Goal: Entertainment & Leisure: Consume media (video, audio)

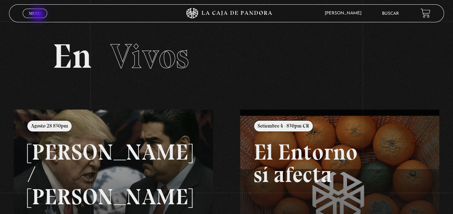
click at [39, 15] on span "Menu" at bounding box center [35, 13] width 12 height 4
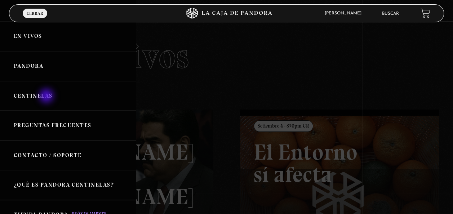
click at [47, 97] on link "Centinelas" at bounding box center [68, 96] width 136 height 30
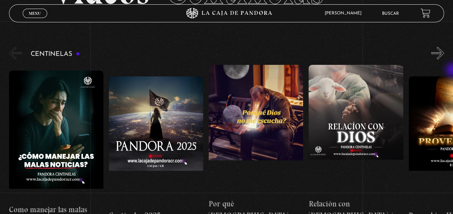
scroll to position [81, 0]
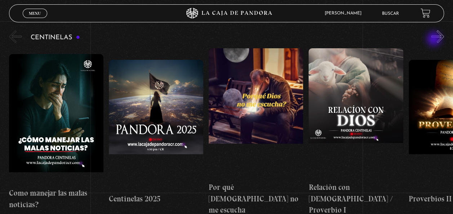
click at [434, 40] on div "Centinelas" at bounding box center [231, 122] width 444 height 187
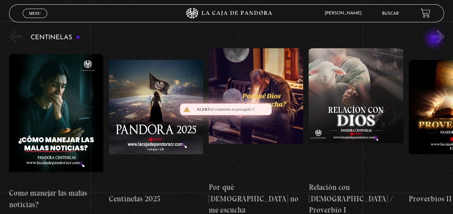
click at [434, 40] on div "Centinelas" at bounding box center [231, 122] width 444 height 187
drag, startPoint x: 434, startPoint y: 40, endPoint x: 440, endPoint y: 38, distance: 6.0
click at [440, 38] on div "Centinelas" at bounding box center [231, 122] width 444 height 187
click at [440, 38] on button "»" at bounding box center [437, 36] width 13 height 13
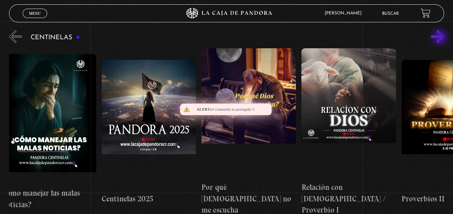
click at [440, 38] on button "»" at bounding box center [437, 36] width 13 height 13
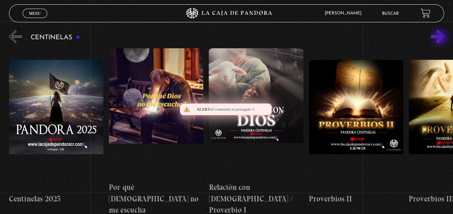
click at [440, 38] on button "»" at bounding box center [437, 36] width 13 height 13
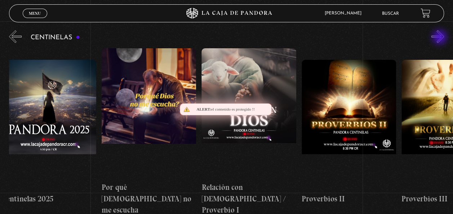
click at [440, 38] on button "»" at bounding box center [437, 36] width 13 height 13
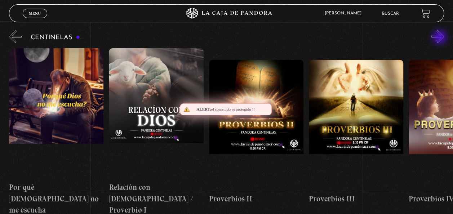
click at [440, 38] on button "»" at bounding box center [437, 36] width 13 height 13
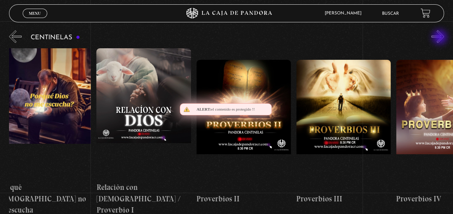
click at [440, 38] on button "»" at bounding box center [437, 36] width 13 height 13
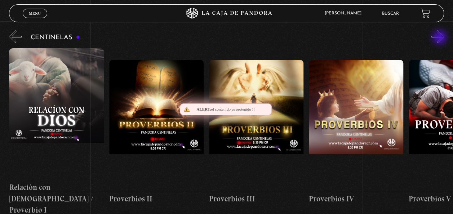
click at [440, 38] on button "»" at bounding box center [437, 36] width 13 height 13
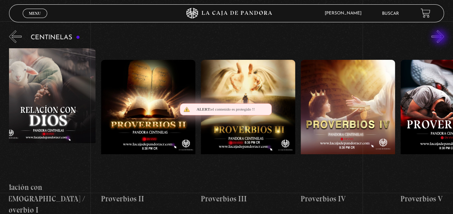
click at [440, 38] on button "»" at bounding box center [437, 36] width 13 height 13
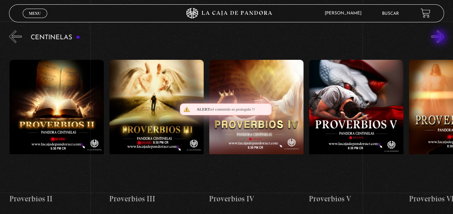
click at [440, 38] on button "»" at bounding box center [437, 36] width 13 height 13
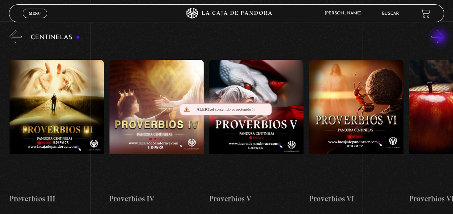
click at [440, 38] on button "»" at bounding box center [437, 36] width 13 height 13
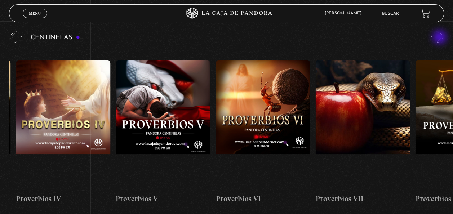
click at [440, 38] on button "»" at bounding box center [437, 36] width 13 height 13
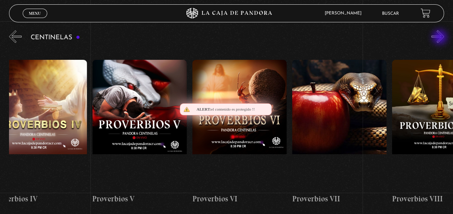
click at [440, 38] on button "»" at bounding box center [437, 36] width 13 height 13
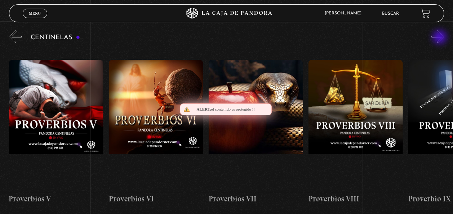
click at [440, 38] on button "»" at bounding box center [437, 36] width 13 height 13
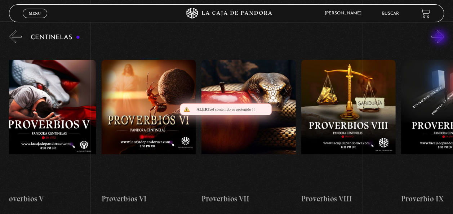
click at [440, 38] on button "»" at bounding box center [437, 36] width 13 height 13
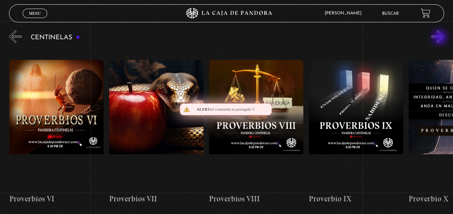
click at [440, 38] on button "»" at bounding box center [437, 36] width 13 height 13
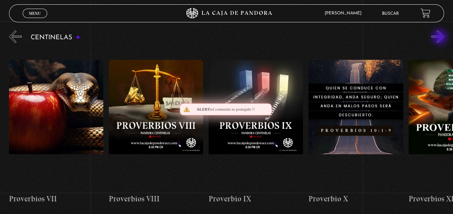
click at [440, 38] on button "»" at bounding box center [437, 36] width 13 height 13
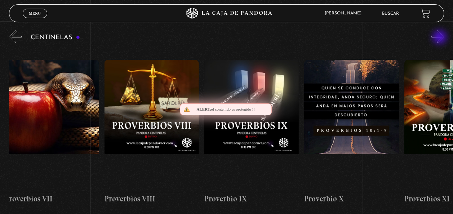
click at [440, 38] on button "»" at bounding box center [437, 36] width 13 height 13
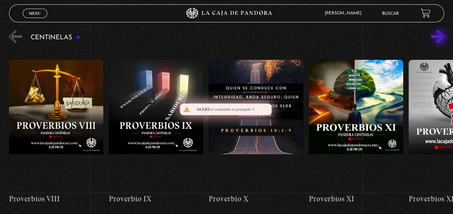
click at [440, 38] on button "»" at bounding box center [437, 36] width 13 height 13
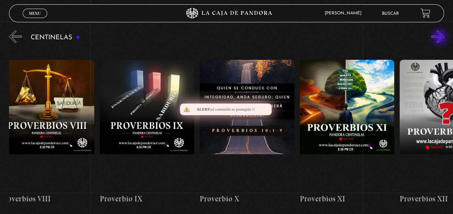
click at [440, 38] on button "»" at bounding box center [437, 36] width 13 height 13
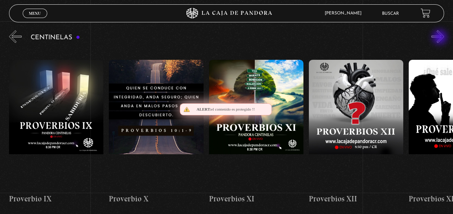
click at [440, 38] on button "»" at bounding box center [437, 36] width 13 height 13
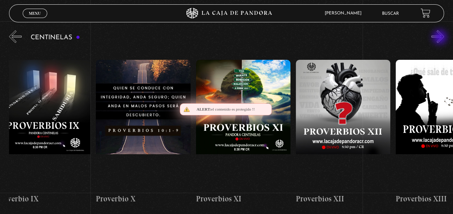
click at [440, 38] on button "»" at bounding box center [437, 36] width 13 height 13
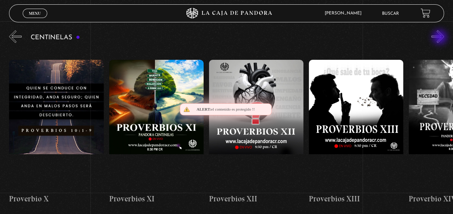
click at [440, 38] on button "»" at bounding box center [437, 36] width 13 height 13
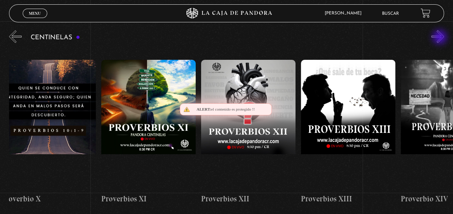
click at [440, 38] on button "»" at bounding box center [437, 36] width 13 height 13
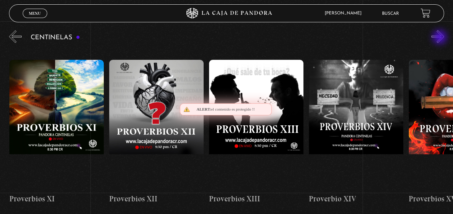
click at [440, 38] on button "»" at bounding box center [437, 36] width 13 height 13
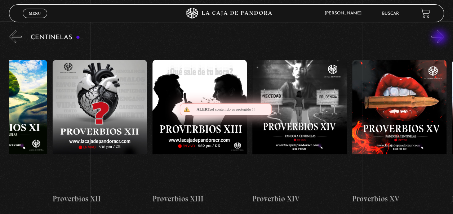
click at [440, 38] on button "»" at bounding box center [437, 36] width 13 height 13
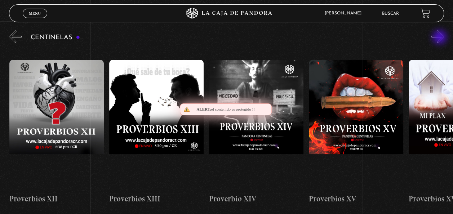
click at [440, 38] on button "»" at bounding box center [437, 36] width 13 height 13
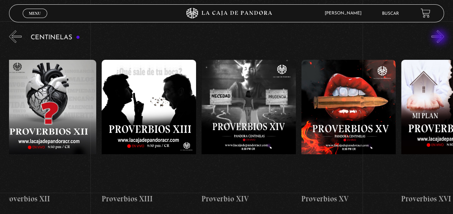
click at [440, 38] on button "»" at bounding box center [437, 36] width 13 height 13
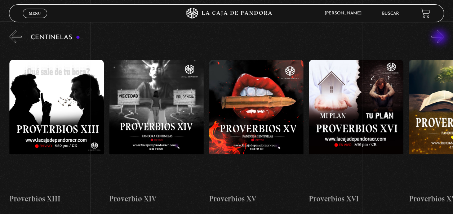
click at [440, 38] on button "»" at bounding box center [437, 36] width 13 height 13
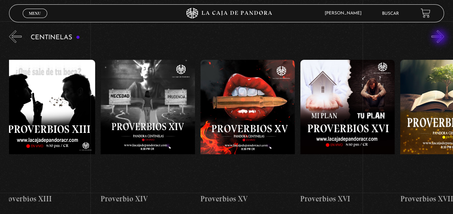
click at [440, 38] on button "»" at bounding box center [437, 36] width 13 height 13
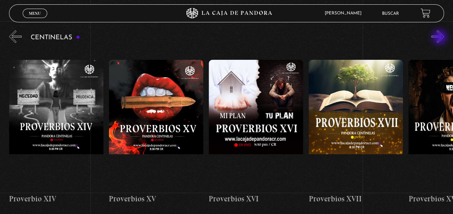
click at [440, 38] on button "»" at bounding box center [437, 36] width 13 height 13
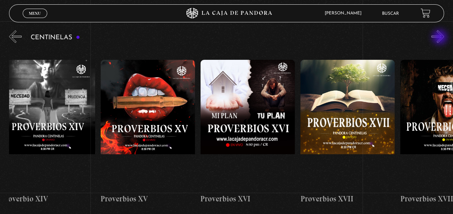
click at [440, 38] on button "»" at bounding box center [437, 36] width 13 height 13
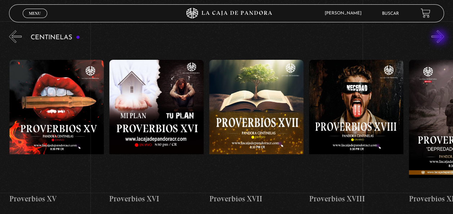
click at [440, 38] on button "»" at bounding box center [437, 36] width 13 height 13
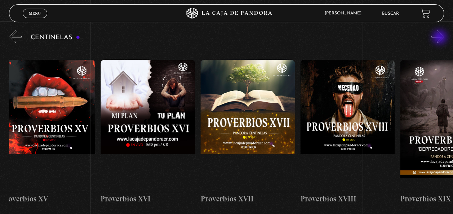
click at [440, 38] on button "»" at bounding box center [437, 36] width 13 height 13
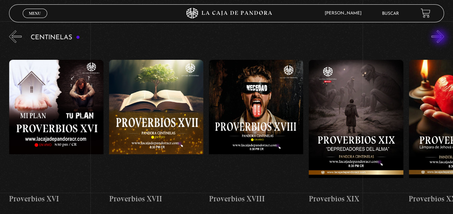
click at [440, 38] on button "»" at bounding box center [437, 36] width 13 height 13
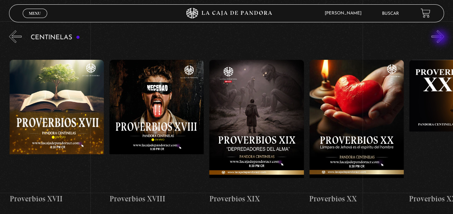
click at [441, 39] on button "»" at bounding box center [437, 36] width 13 height 13
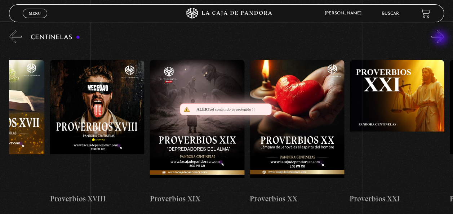
click at [441, 39] on button "»" at bounding box center [437, 36] width 13 height 13
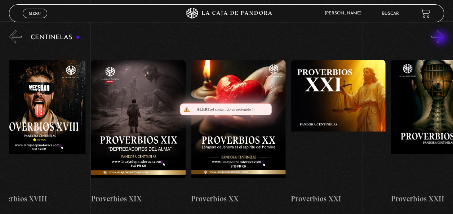
click at [441, 39] on button "»" at bounding box center [437, 36] width 13 height 13
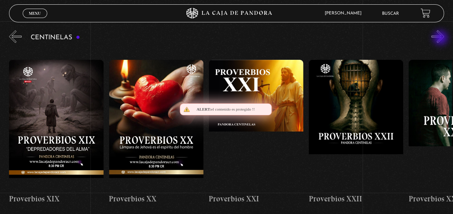
click at [441, 39] on button "»" at bounding box center [437, 36] width 13 height 13
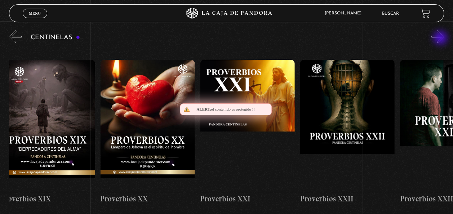
click at [441, 39] on button "»" at bounding box center [437, 36] width 13 height 13
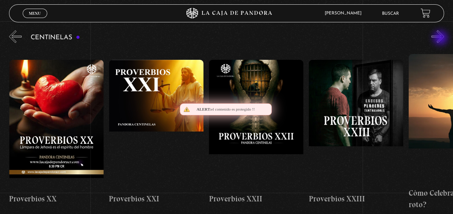
click at [441, 39] on button "»" at bounding box center [437, 36] width 13 height 13
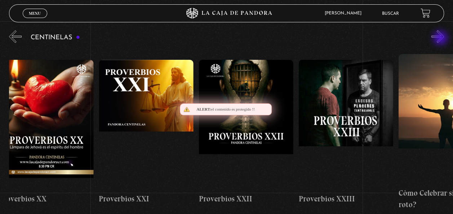
click at [441, 39] on button "»" at bounding box center [437, 36] width 13 height 13
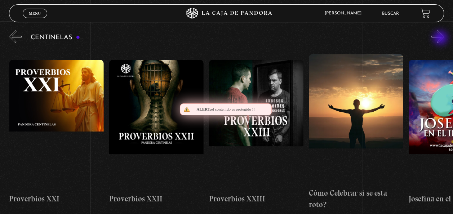
click at [441, 39] on button "»" at bounding box center [437, 36] width 13 height 13
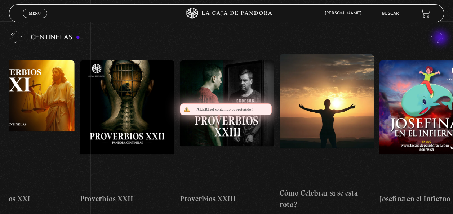
click at [441, 39] on button "»" at bounding box center [437, 36] width 13 height 13
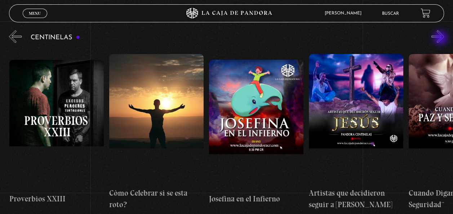
scroll to position [0, 2496]
click at [441, 33] on button "»" at bounding box center [437, 36] width 13 height 13
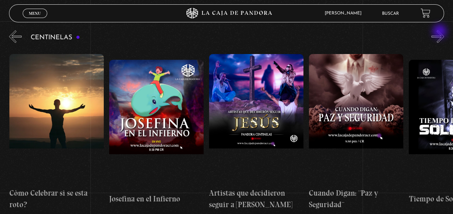
click at [440, 32] on button "»" at bounding box center [437, 36] width 13 height 13
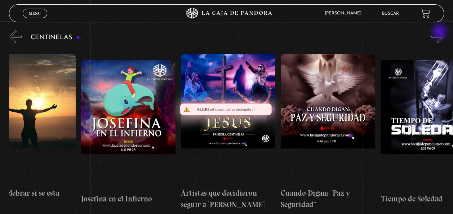
click at [440, 32] on button "»" at bounding box center [437, 36] width 13 height 13
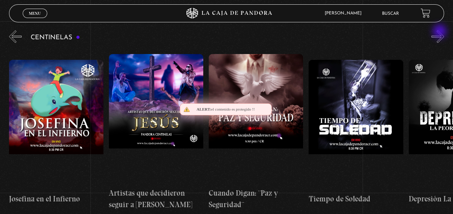
click at [440, 32] on button "»" at bounding box center [437, 36] width 13 height 13
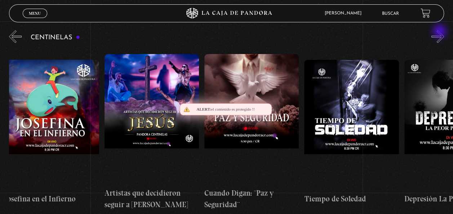
click at [440, 32] on button "»" at bounding box center [437, 36] width 13 height 13
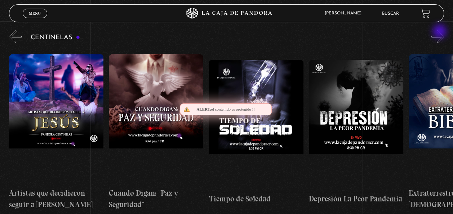
click at [440, 32] on button "»" at bounding box center [437, 36] width 13 height 13
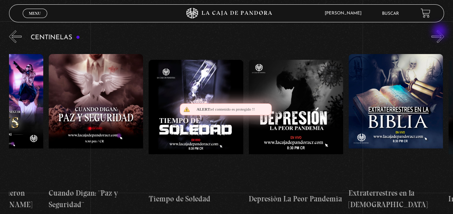
click at [440, 32] on button "»" at bounding box center [437, 36] width 13 height 13
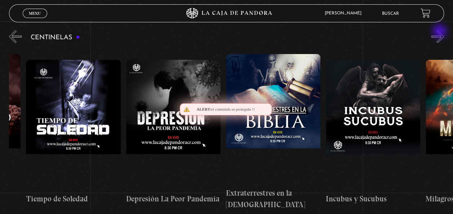
click at [440, 32] on button "»" at bounding box center [437, 36] width 13 height 13
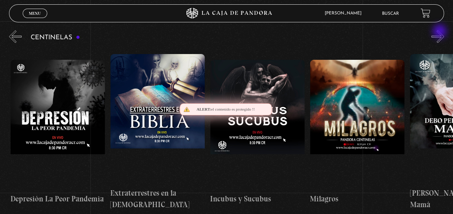
click at [440, 32] on button "»" at bounding box center [437, 36] width 13 height 13
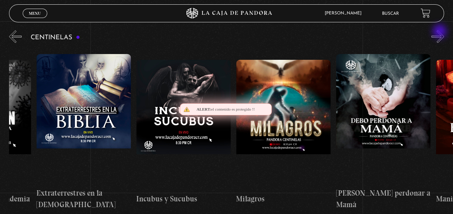
click at [440, 32] on button "»" at bounding box center [437, 36] width 13 height 13
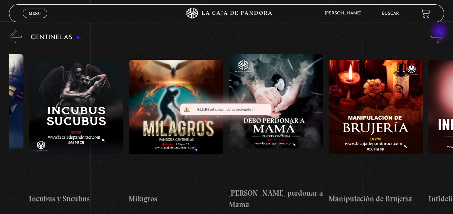
click at [440, 32] on button "»" at bounding box center [437, 36] width 13 height 13
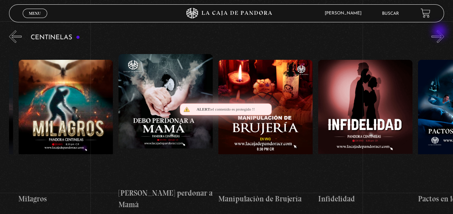
click at [440, 32] on button "»" at bounding box center [437, 36] width 13 height 13
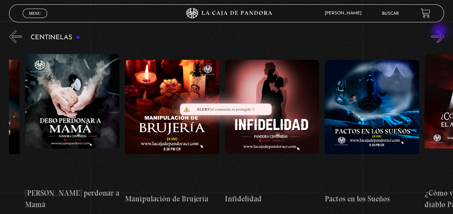
click at [440, 32] on button "»" at bounding box center [437, 36] width 13 height 13
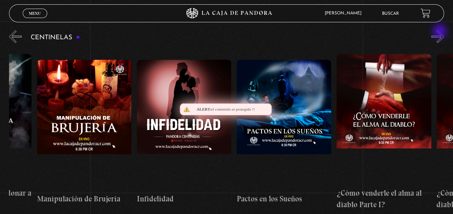
click at [440, 32] on button "»" at bounding box center [437, 36] width 13 height 13
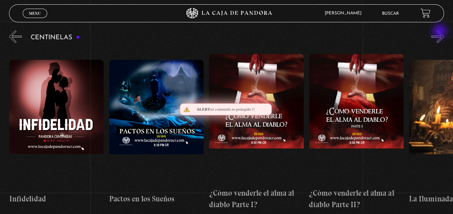
click at [440, 32] on button "»" at bounding box center [437, 36] width 13 height 13
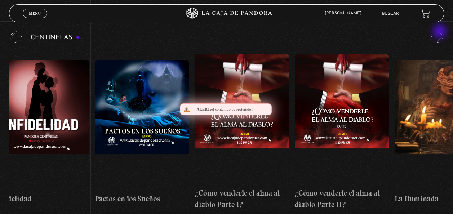
click at [440, 32] on button "»" at bounding box center [437, 36] width 13 height 13
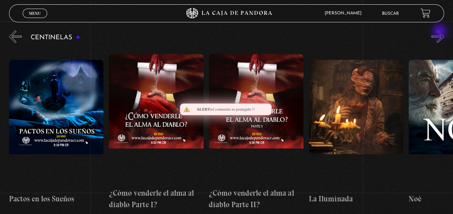
click at [440, 32] on button "»" at bounding box center [437, 36] width 13 height 13
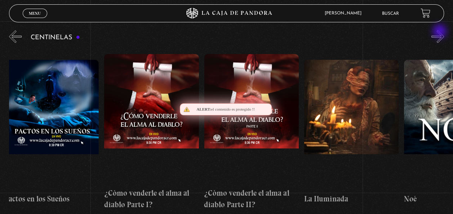
click at [440, 32] on button "»" at bounding box center [437, 36] width 13 height 13
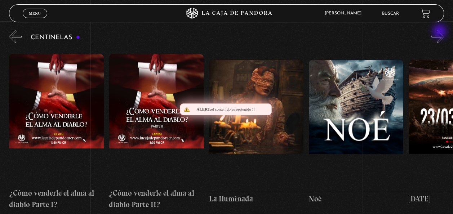
click at [440, 32] on button "»" at bounding box center [437, 36] width 13 height 13
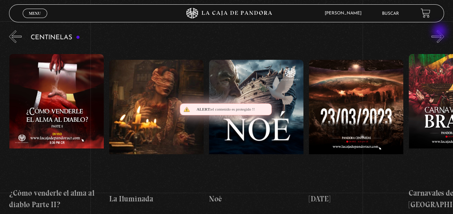
click at [440, 32] on button "»" at bounding box center [437, 36] width 13 height 13
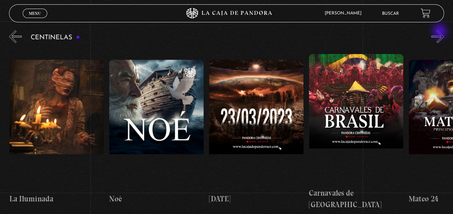
click at [440, 32] on button "»" at bounding box center [437, 36] width 13 height 13
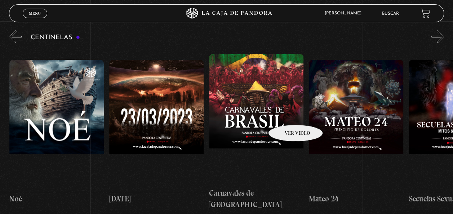
scroll to position [0, 4192]
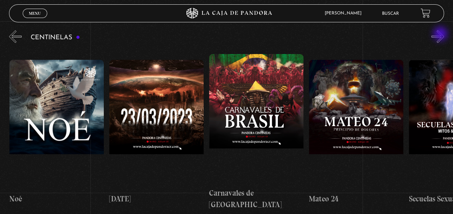
click at [441, 35] on button "»" at bounding box center [437, 36] width 13 height 13
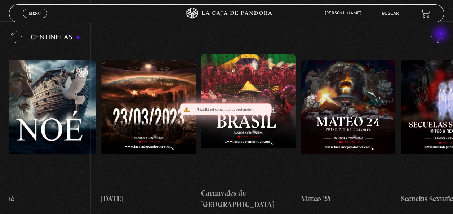
click at [441, 35] on button "»" at bounding box center [437, 36] width 13 height 13
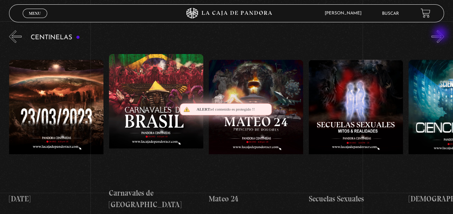
click at [441, 35] on button "»" at bounding box center [437, 36] width 13 height 13
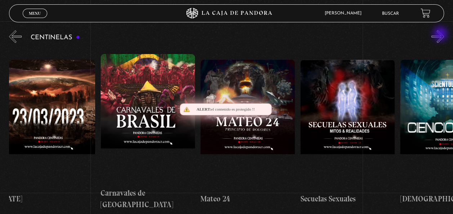
click at [441, 35] on button "»" at bounding box center [437, 36] width 13 height 13
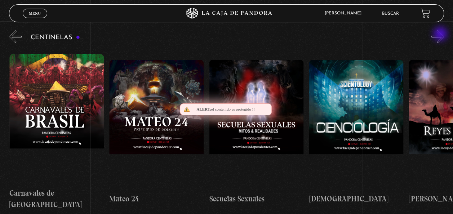
click at [441, 35] on button "»" at bounding box center [437, 36] width 13 height 13
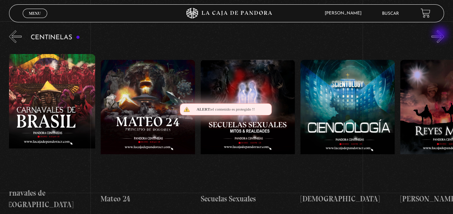
click at [441, 35] on button "»" at bounding box center [437, 36] width 13 height 13
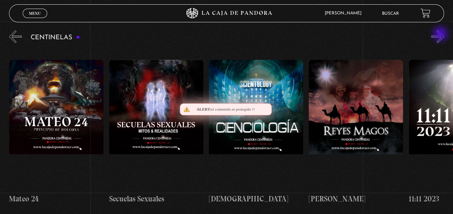
click at [441, 35] on button "»" at bounding box center [437, 36] width 13 height 13
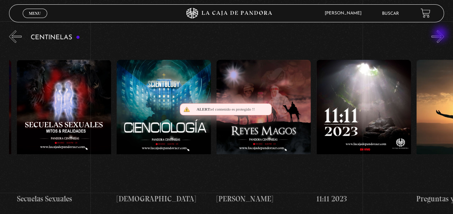
click at [441, 35] on button "»" at bounding box center [437, 36] width 13 height 13
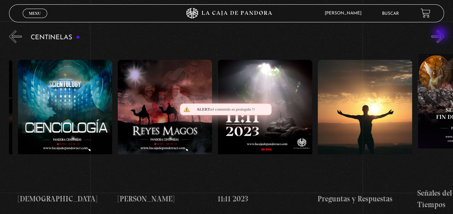
click at [441, 35] on button "»" at bounding box center [437, 36] width 13 height 13
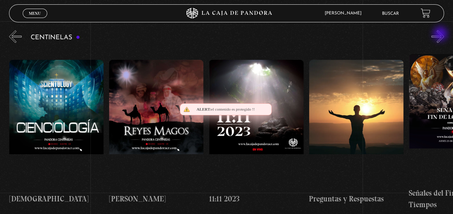
click at [441, 35] on button "»" at bounding box center [437, 36] width 13 height 13
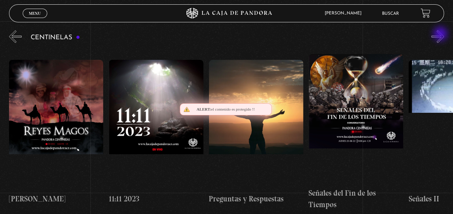
click at [441, 35] on button "»" at bounding box center [437, 36] width 13 height 13
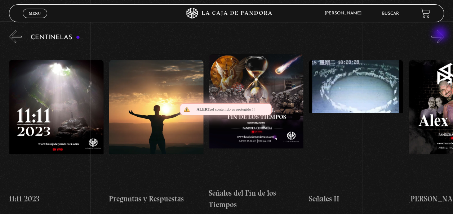
click at [441, 35] on button "»" at bounding box center [437, 36] width 13 height 13
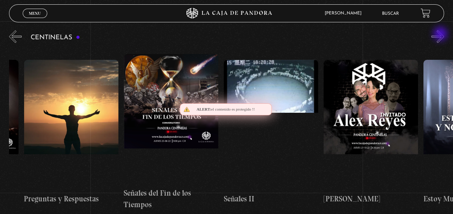
click at [441, 35] on button "»" at bounding box center [437, 36] width 13 height 13
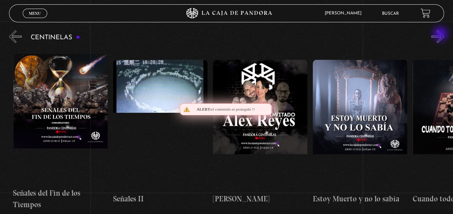
click at [441, 35] on button "»" at bounding box center [437, 36] width 13 height 13
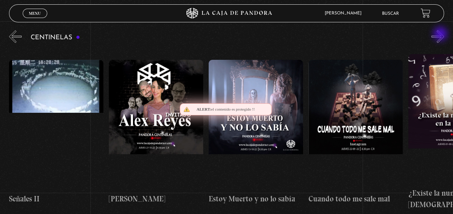
click at [441, 35] on button "»" at bounding box center [437, 36] width 13 height 13
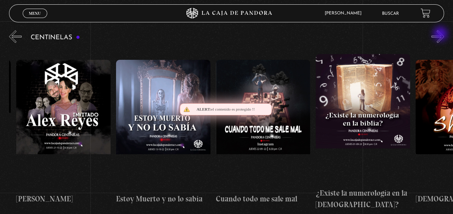
scroll to position [0, 5290]
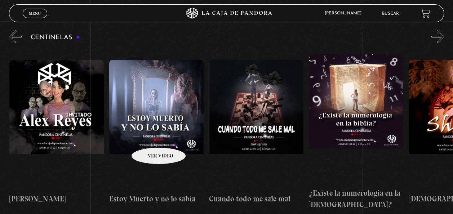
click at [149, 137] on figure at bounding box center [156, 125] width 94 height 130
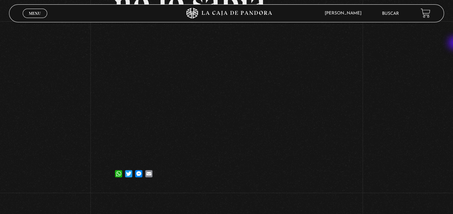
scroll to position [104, 0]
click at [36, 10] on link "Menu Cerrar" at bounding box center [35, 13] width 24 height 9
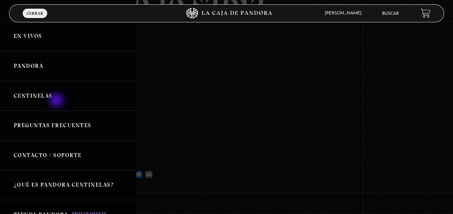
click at [57, 101] on link "Centinelas" at bounding box center [68, 96] width 136 height 30
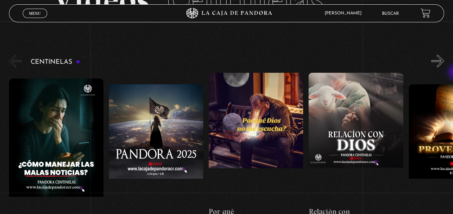
scroll to position [67, 0]
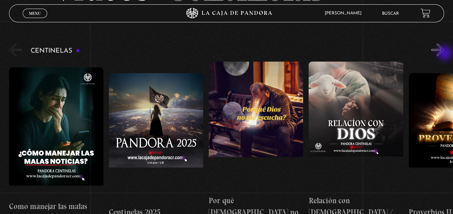
click at [444, 54] on button "»" at bounding box center [437, 50] width 13 height 13
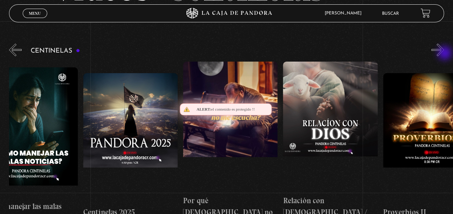
click at [444, 54] on button "»" at bounding box center [437, 50] width 13 height 13
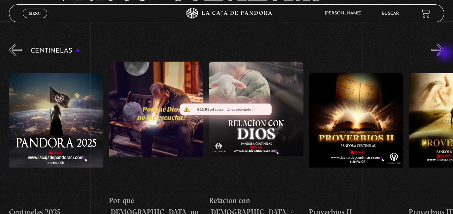
click at [444, 54] on button "»" at bounding box center [437, 50] width 13 height 13
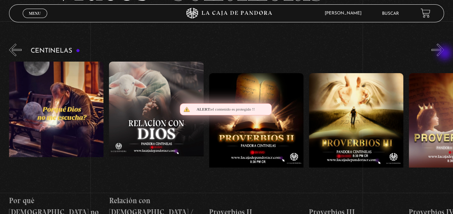
click at [444, 54] on button "»" at bounding box center [437, 50] width 13 height 13
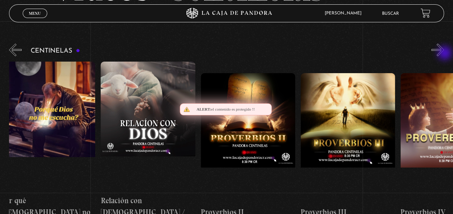
click at [444, 54] on button "»" at bounding box center [437, 50] width 13 height 13
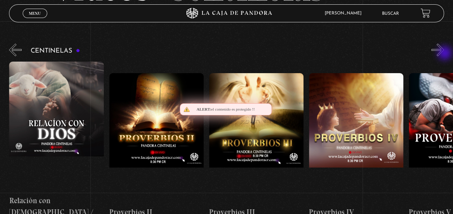
click at [444, 54] on button "»" at bounding box center [437, 50] width 13 height 13
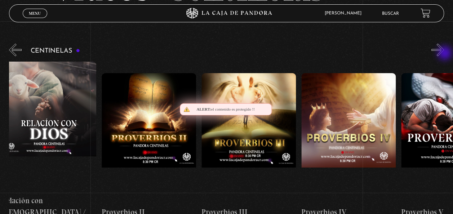
click at [444, 54] on button "»" at bounding box center [437, 50] width 13 height 13
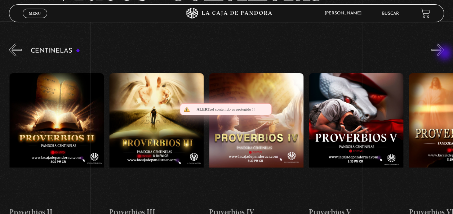
click at [444, 54] on button "»" at bounding box center [437, 50] width 13 height 13
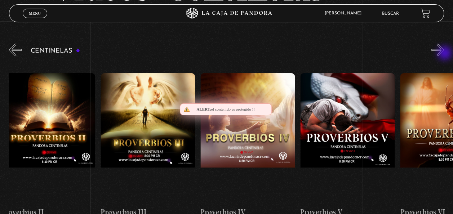
click at [444, 54] on button "»" at bounding box center [437, 50] width 13 height 13
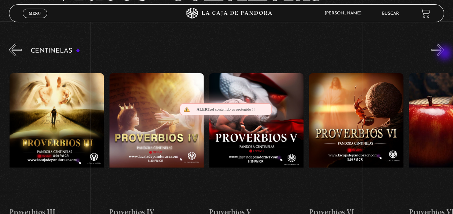
click at [444, 54] on button "»" at bounding box center [437, 50] width 13 height 13
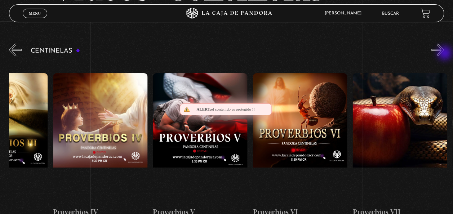
click at [444, 54] on button "»" at bounding box center [437, 50] width 13 height 13
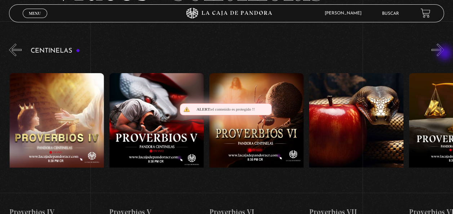
click at [444, 54] on button "»" at bounding box center [437, 50] width 13 height 13
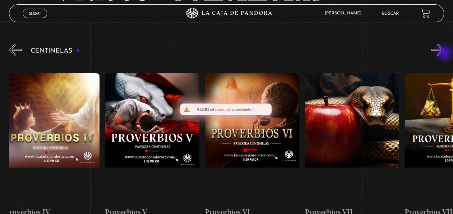
click at [444, 54] on button "»" at bounding box center [437, 50] width 13 height 13
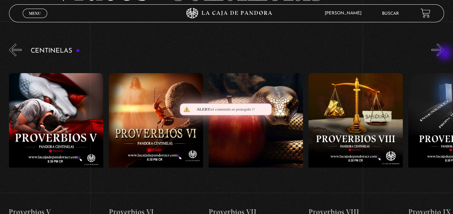
click at [444, 54] on button "»" at bounding box center [437, 50] width 13 height 13
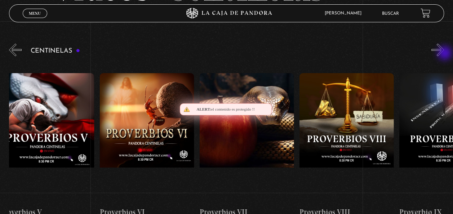
click at [444, 54] on button "»" at bounding box center [437, 50] width 13 height 13
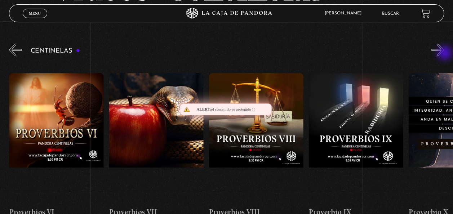
click at [444, 54] on button "»" at bounding box center [437, 50] width 13 height 13
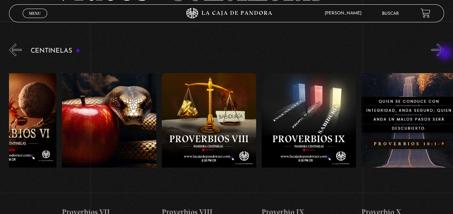
click at [444, 54] on button "»" at bounding box center [437, 50] width 13 height 13
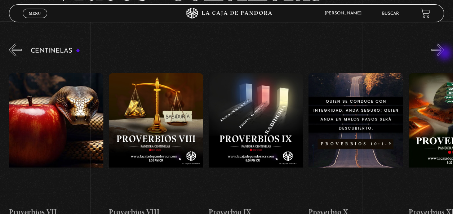
click at [444, 54] on button "»" at bounding box center [437, 50] width 13 height 13
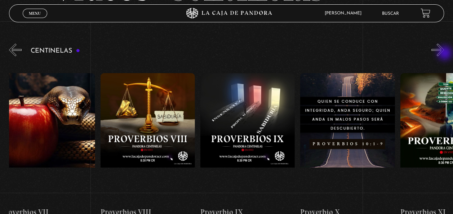
click at [444, 54] on button "»" at bounding box center [437, 50] width 13 height 13
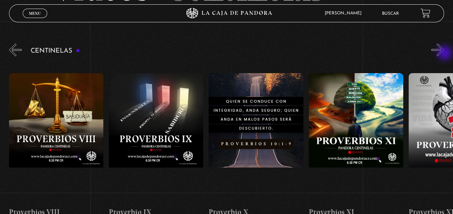
click at [444, 54] on button "»" at bounding box center [437, 50] width 13 height 13
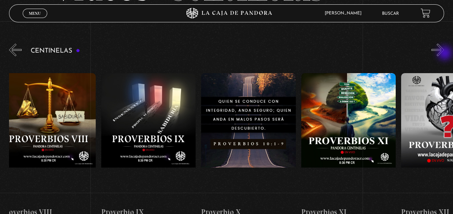
click at [444, 54] on button "»" at bounding box center [437, 50] width 13 height 13
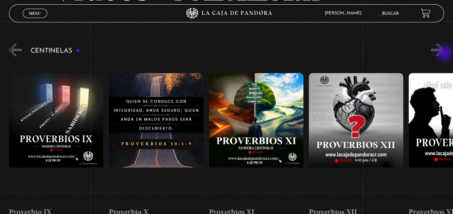
click at [444, 54] on button "»" at bounding box center [437, 50] width 13 height 13
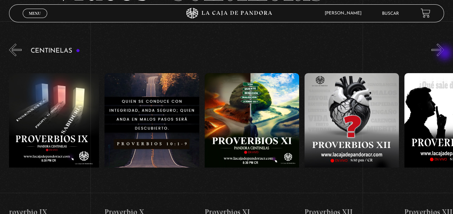
click at [444, 54] on button "»" at bounding box center [437, 50] width 13 height 13
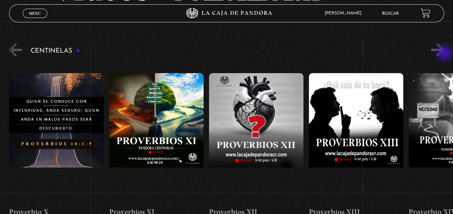
click at [444, 54] on button "»" at bounding box center [437, 50] width 13 height 13
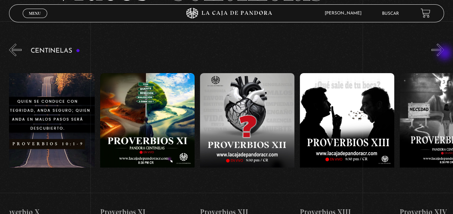
click at [444, 54] on button "»" at bounding box center [437, 50] width 13 height 13
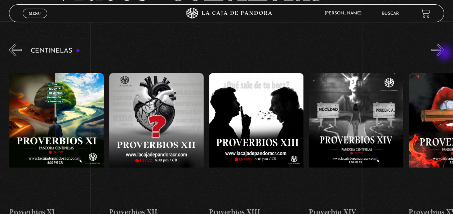
click at [444, 54] on button "»" at bounding box center [437, 50] width 13 height 13
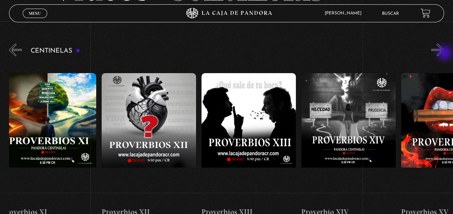
click at [444, 54] on button "»" at bounding box center [437, 50] width 13 height 13
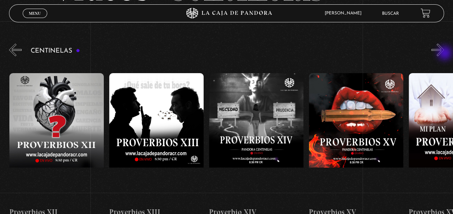
click at [444, 54] on button "»" at bounding box center [437, 50] width 13 height 13
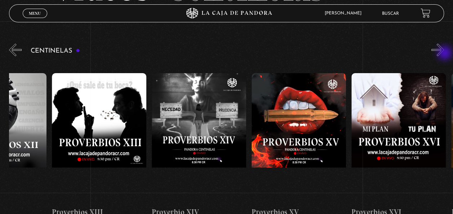
click at [444, 54] on button "»" at bounding box center [437, 50] width 13 height 13
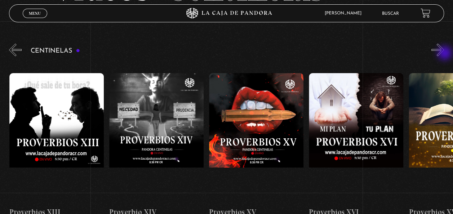
click at [444, 54] on button "»" at bounding box center [437, 50] width 13 height 13
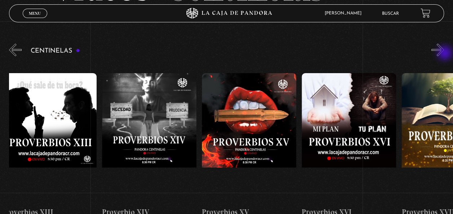
click at [444, 54] on button "»" at bounding box center [437, 50] width 13 height 13
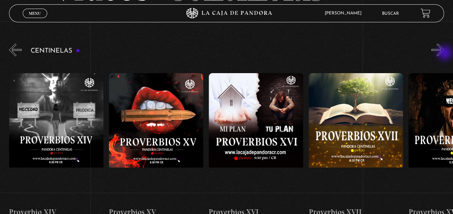
click at [444, 54] on button "»" at bounding box center [437, 50] width 13 height 13
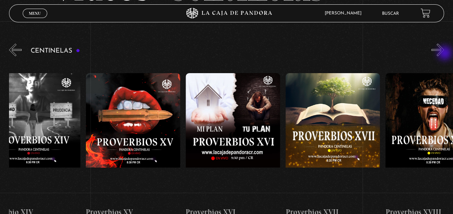
click at [444, 54] on button "»" at bounding box center [437, 50] width 13 height 13
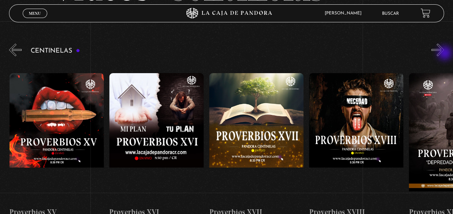
click at [444, 54] on button "»" at bounding box center [437, 50] width 13 height 13
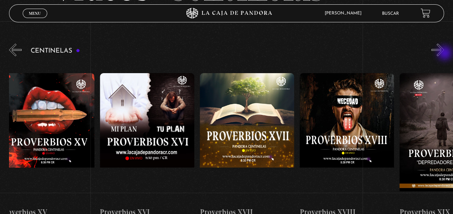
click at [444, 54] on button "»" at bounding box center [437, 50] width 13 height 13
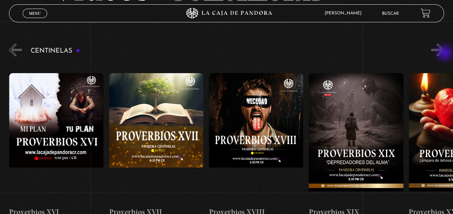
click at [444, 54] on button "»" at bounding box center [437, 50] width 13 height 13
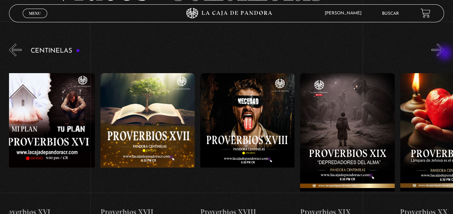
click at [444, 54] on button "»" at bounding box center [437, 50] width 13 height 13
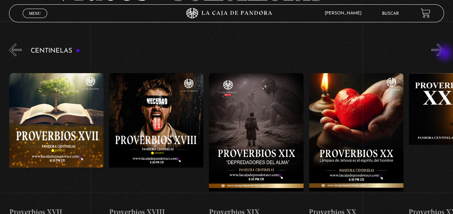
click at [444, 54] on button "»" at bounding box center [437, 50] width 13 height 13
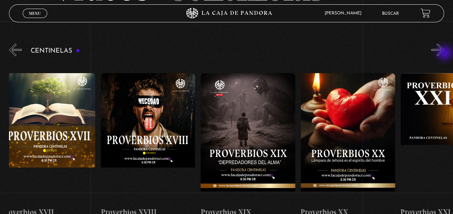
click at [444, 54] on button "»" at bounding box center [437, 50] width 13 height 13
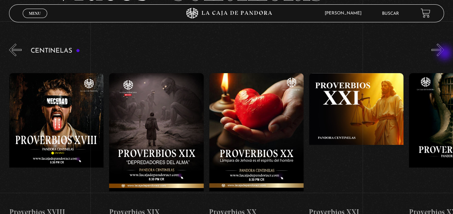
click at [444, 54] on button "»" at bounding box center [437, 50] width 13 height 13
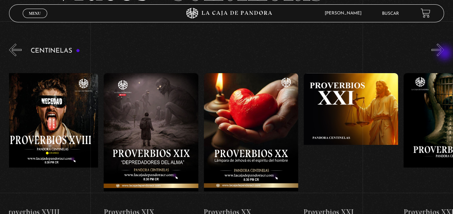
click at [444, 54] on button "»" at bounding box center [437, 50] width 13 height 13
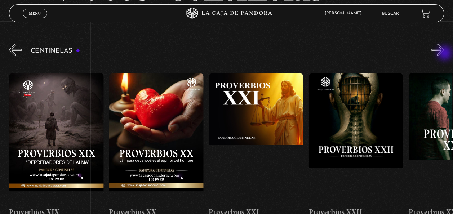
click at [444, 54] on button "»" at bounding box center [437, 50] width 13 height 13
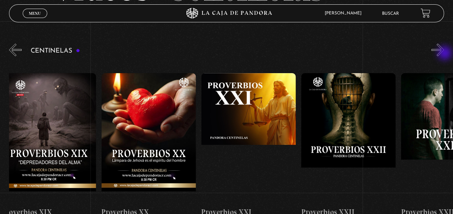
click at [444, 54] on button "»" at bounding box center [437, 50] width 13 height 13
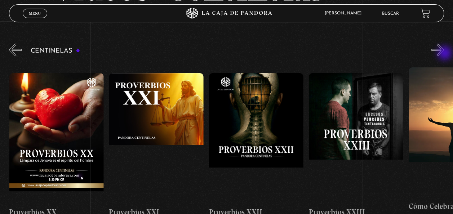
click at [444, 54] on button "»" at bounding box center [437, 50] width 13 height 13
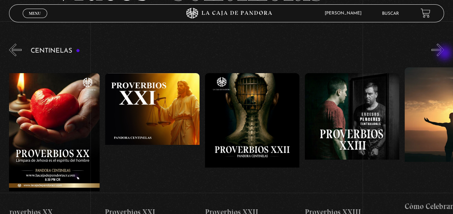
click at [444, 54] on button "»" at bounding box center [437, 50] width 13 height 13
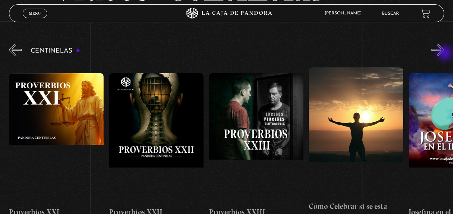
click at [444, 54] on button "»" at bounding box center [437, 50] width 13 height 13
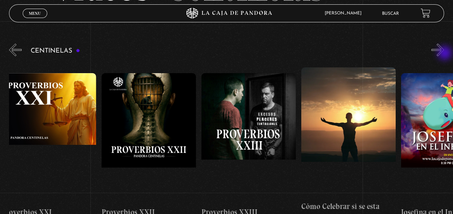
click at [444, 54] on button "»" at bounding box center [437, 50] width 13 height 13
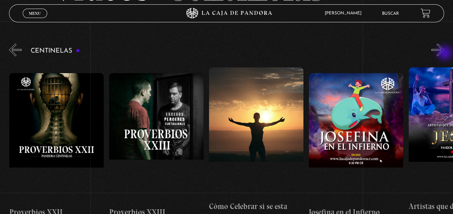
click at [444, 54] on button "»" at bounding box center [437, 50] width 13 height 13
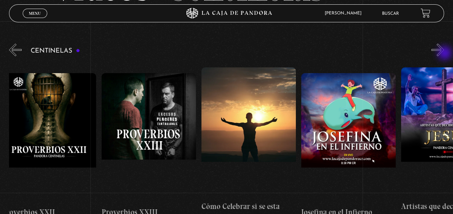
click at [444, 54] on button "»" at bounding box center [437, 50] width 13 height 13
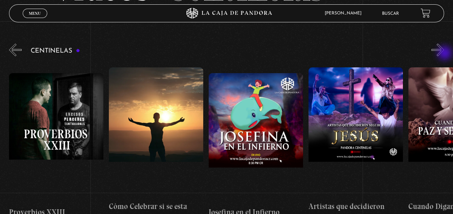
click at [444, 54] on button "»" at bounding box center [437, 50] width 13 height 13
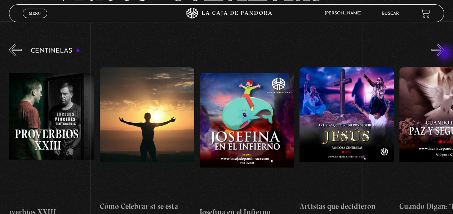
click at [444, 54] on button "»" at bounding box center [437, 50] width 13 height 13
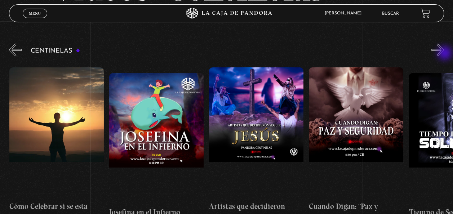
click at [444, 54] on button "»" at bounding box center [437, 50] width 13 height 13
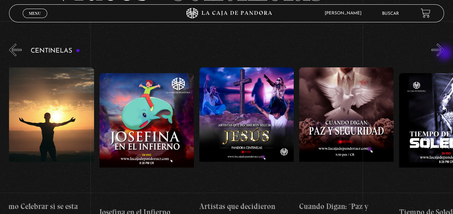
click at [444, 54] on button "»" at bounding box center [437, 50] width 13 height 13
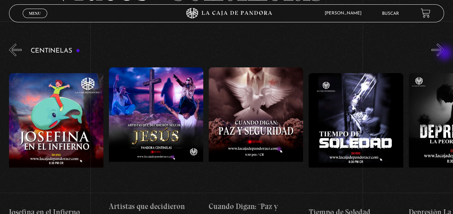
click at [444, 54] on button "»" at bounding box center [437, 50] width 13 height 13
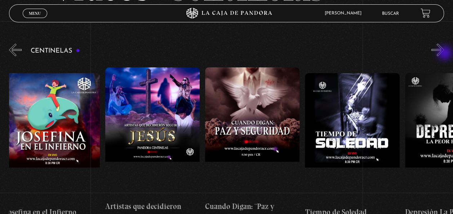
click at [444, 54] on button "»" at bounding box center [437, 50] width 13 height 13
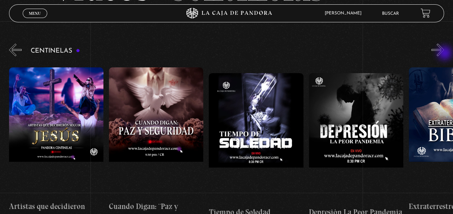
click at [444, 54] on button "»" at bounding box center [437, 50] width 13 height 13
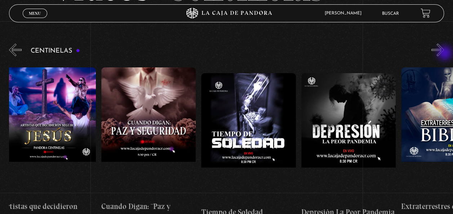
click at [444, 54] on button "»" at bounding box center [437, 50] width 13 height 13
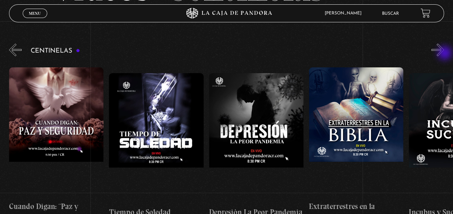
click at [444, 54] on button "»" at bounding box center [437, 50] width 13 height 13
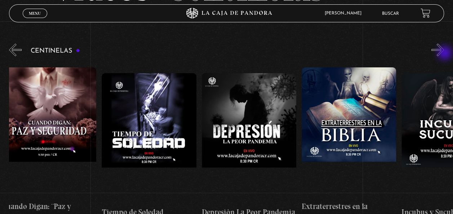
click at [444, 54] on button "»" at bounding box center [437, 50] width 13 height 13
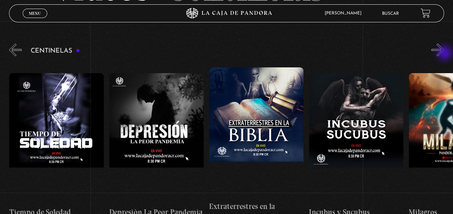
click at [444, 54] on button "»" at bounding box center [437, 50] width 13 height 13
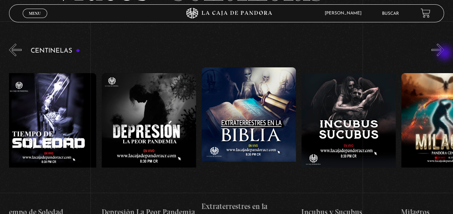
click at [444, 54] on button "»" at bounding box center [437, 50] width 13 height 13
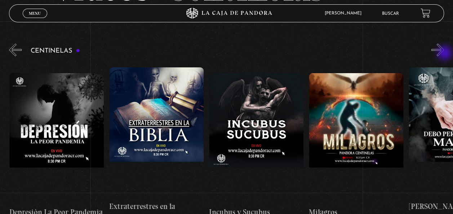
click at [444, 54] on button "»" at bounding box center [437, 50] width 13 height 13
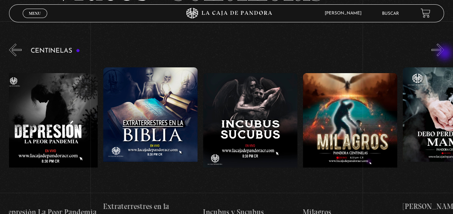
click at [444, 54] on button "»" at bounding box center [437, 50] width 13 height 13
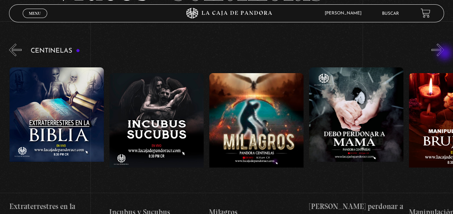
click at [444, 54] on button "»" at bounding box center [437, 50] width 13 height 13
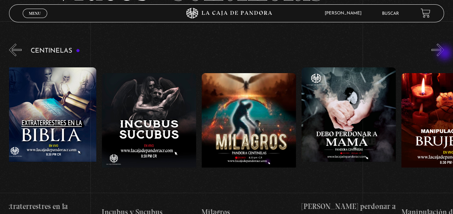
click at [444, 54] on button "»" at bounding box center [437, 50] width 13 height 13
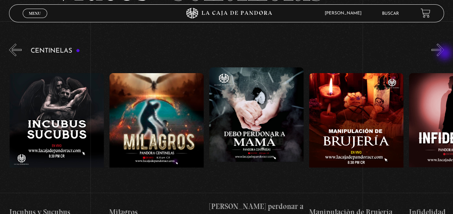
click at [444, 54] on button "»" at bounding box center [437, 50] width 13 height 13
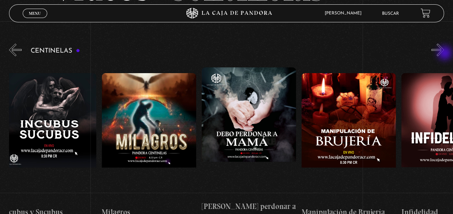
click at [444, 54] on button "»" at bounding box center [437, 50] width 13 height 13
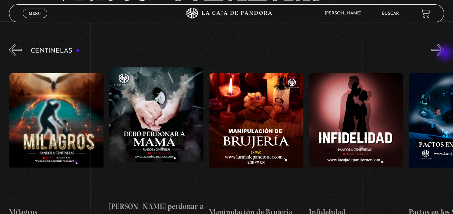
click at [444, 54] on button "»" at bounding box center [437, 50] width 13 height 13
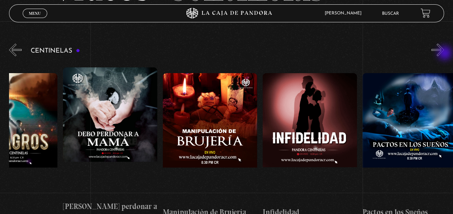
click at [444, 54] on button "»" at bounding box center [437, 50] width 13 height 13
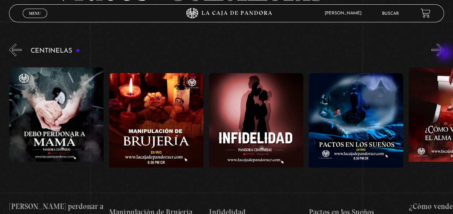
click at [444, 54] on button "»" at bounding box center [437, 50] width 13 height 13
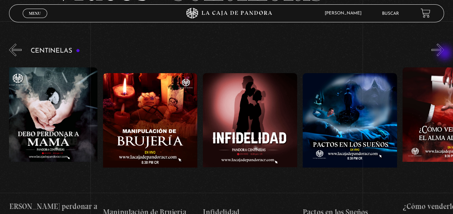
click at [444, 54] on button "»" at bounding box center [437, 50] width 13 height 13
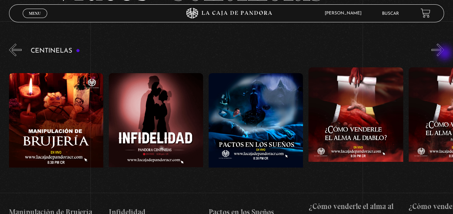
click at [444, 54] on button "»" at bounding box center [437, 50] width 13 height 13
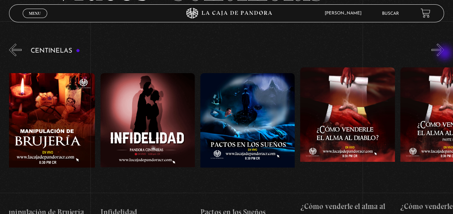
click at [444, 54] on button "»" at bounding box center [437, 50] width 13 height 13
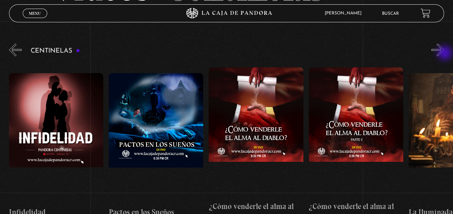
click at [444, 54] on button "»" at bounding box center [437, 50] width 13 height 13
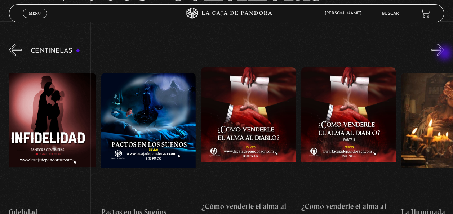
click at [444, 54] on button "»" at bounding box center [437, 50] width 13 height 13
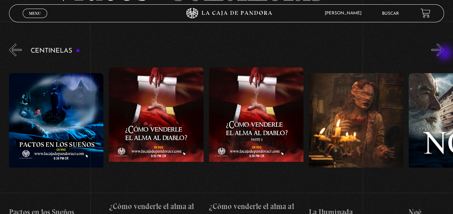
click at [444, 54] on button "»" at bounding box center [437, 50] width 13 height 13
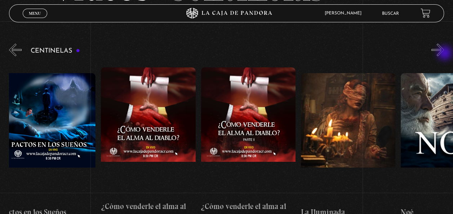
click at [444, 54] on button "»" at bounding box center [437, 50] width 13 height 13
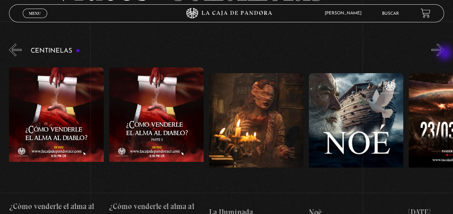
click at [444, 54] on button "»" at bounding box center [437, 50] width 13 height 13
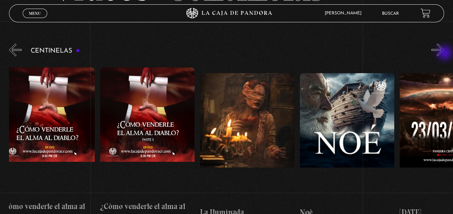
click at [444, 54] on button "»" at bounding box center [437, 50] width 13 height 13
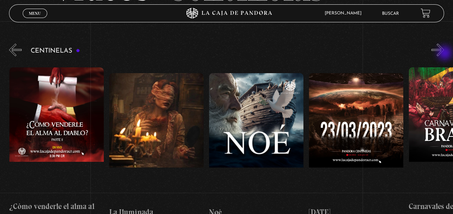
click at [444, 54] on button "»" at bounding box center [437, 50] width 13 height 13
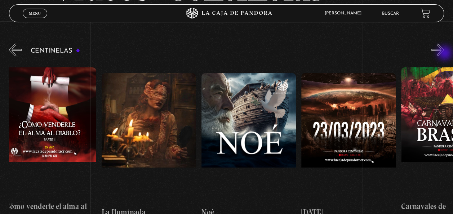
click at [444, 54] on button "»" at bounding box center [437, 50] width 13 height 13
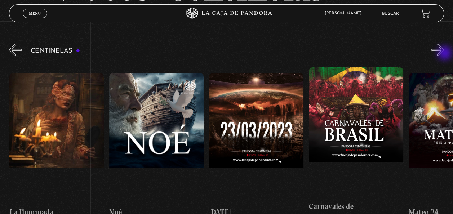
click at [444, 54] on button "»" at bounding box center [437, 50] width 13 height 13
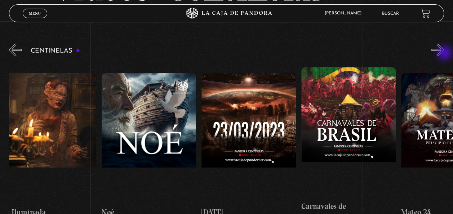
click at [444, 54] on button "»" at bounding box center [437, 50] width 13 height 13
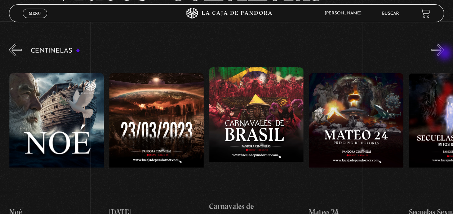
click at [444, 54] on button "»" at bounding box center [437, 50] width 13 height 13
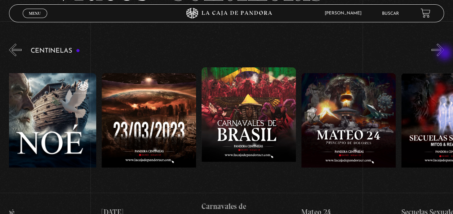
click at [444, 54] on button "»" at bounding box center [437, 50] width 13 height 13
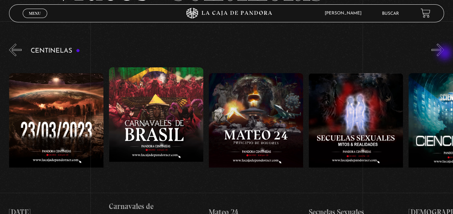
click at [444, 54] on button "»" at bounding box center [437, 50] width 13 height 13
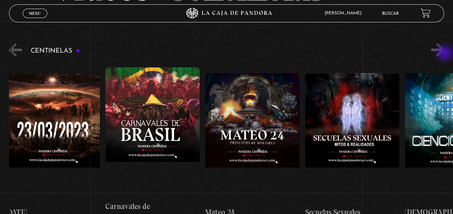
click at [444, 54] on button "»" at bounding box center [437, 50] width 13 height 13
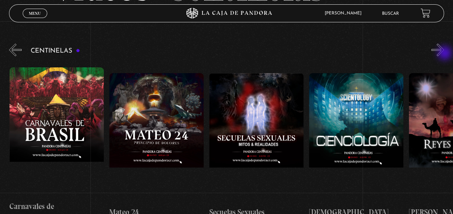
click at [444, 54] on button "»" at bounding box center [437, 50] width 13 height 13
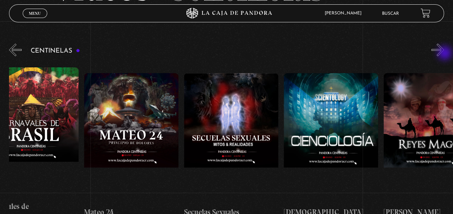
click at [444, 54] on button "»" at bounding box center [437, 50] width 13 height 13
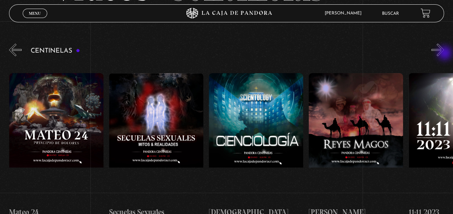
click at [444, 54] on button "»" at bounding box center [437, 50] width 13 height 13
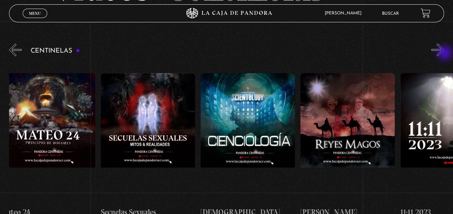
click at [444, 54] on button "»" at bounding box center [437, 50] width 13 height 13
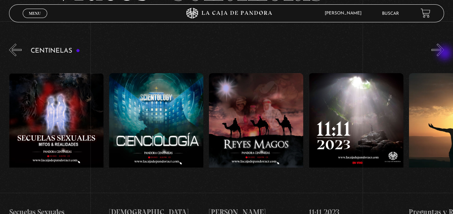
click at [444, 54] on button "»" at bounding box center [437, 50] width 13 height 13
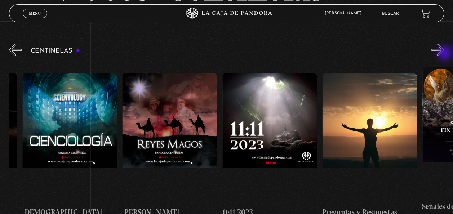
click at [444, 54] on button "»" at bounding box center [437, 50] width 13 height 13
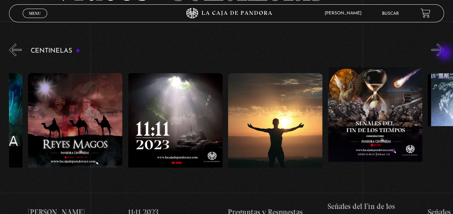
click at [444, 54] on button "»" at bounding box center [437, 50] width 13 height 13
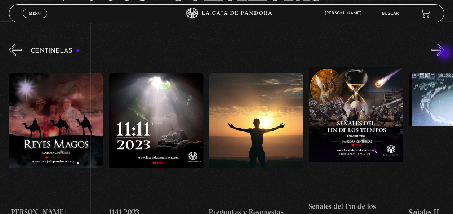
click at [444, 54] on button "»" at bounding box center [437, 50] width 13 height 13
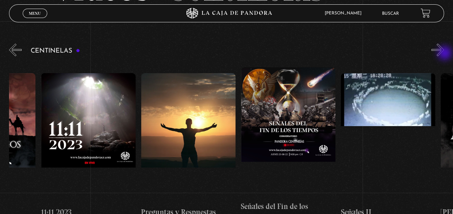
click at [444, 54] on button "»" at bounding box center [437, 50] width 13 height 13
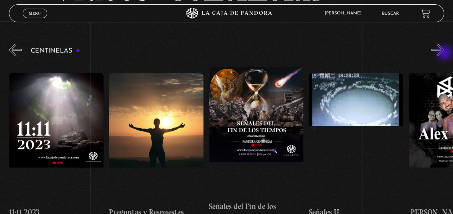
click at [444, 54] on button "»" at bounding box center [437, 50] width 13 height 13
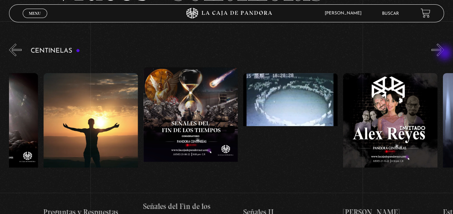
click at [444, 54] on button "»" at bounding box center [437, 50] width 13 height 13
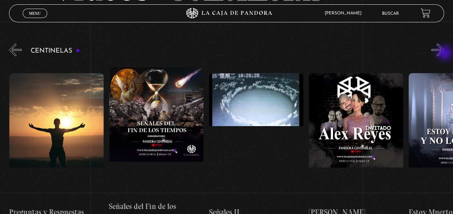
click at [444, 54] on button "»" at bounding box center [437, 50] width 13 height 13
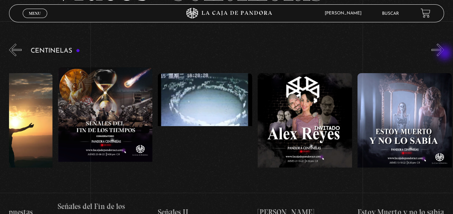
click at [444, 54] on button "»" at bounding box center [437, 50] width 13 height 13
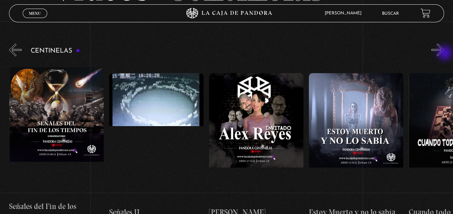
click at [444, 54] on button "»" at bounding box center [437, 50] width 13 height 13
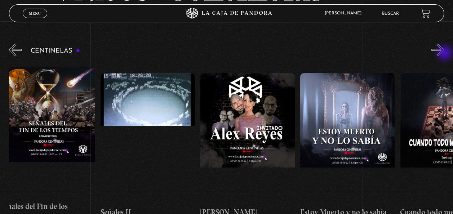
click at [444, 54] on button "»" at bounding box center [437, 50] width 13 height 13
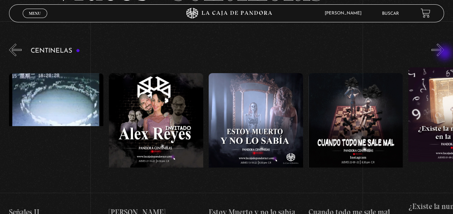
click at [444, 54] on button "»" at bounding box center [437, 50] width 13 height 13
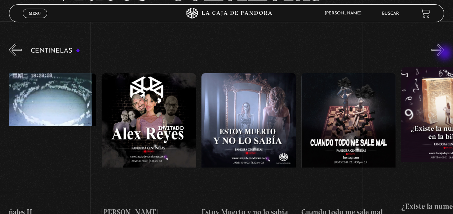
click at [444, 54] on button "»" at bounding box center [437, 50] width 13 height 13
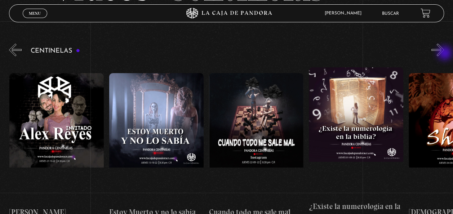
click at [444, 54] on button "»" at bounding box center [437, 50] width 13 height 13
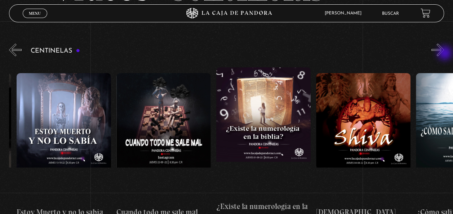
click at [444, 54] on button "»" at bounding box center [437, 50] width 13 height 13
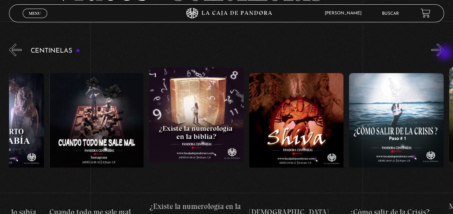
click at [444, 54] on button "»" at bounding box center [437, 50] width 13 height 13
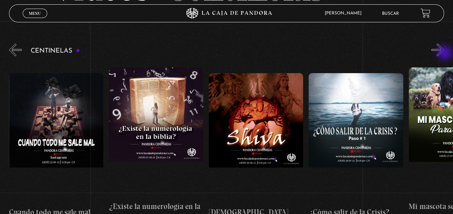
click at [444, 54] on button "»" at bounding box center [437, 50] width 13 height 13
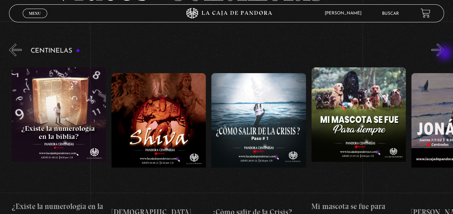
scroll to position [0, 5590]
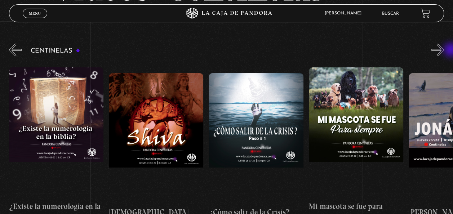
click at [451, 50] on div "Centinelas" at bounding box center [231, 135] width 444 height 187
click at [444, 50] on button "»" at bounding box center [437, 50] width 13 height 13
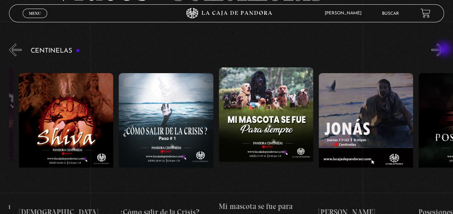
click at [444, 50] on button "»" at bounding box center [437, 50] width 13 height 13
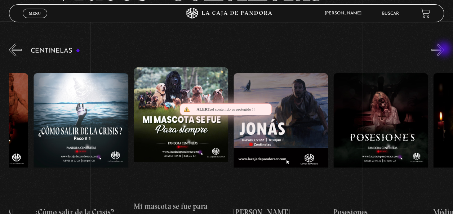
click at [444, 50] on button "»" at bounding box center [437, 50] width 13 height 13
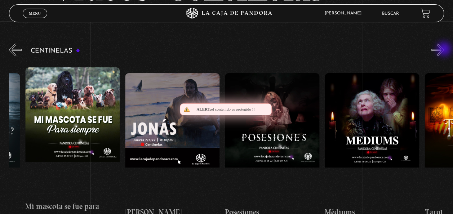
click at [444, 50] on button "»" at bounding box center [437, 50] width 13 height 13
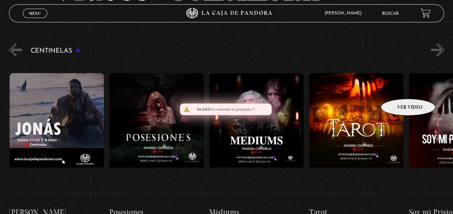
scroll to position [0, 5989]
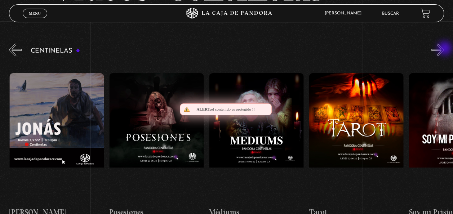
click at [444, 49] on button "»" at bounding box center [437, 50] width 13 height 13
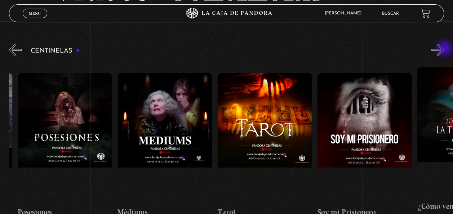
click at [444, 49] on button "»" at bounding box center [437, 50] width 13 height 13
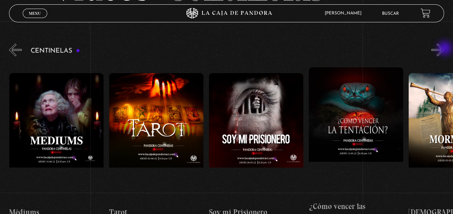
scroll to position [0, 6189]
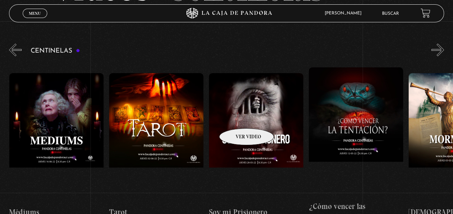
click at [237, 117] on figure at bounding box center [256, 138] width 94 height 130
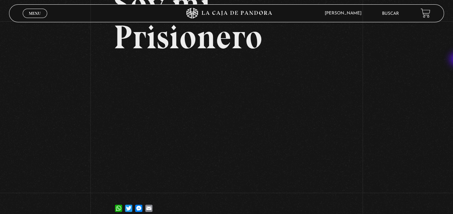
scroll to position [75, 0]
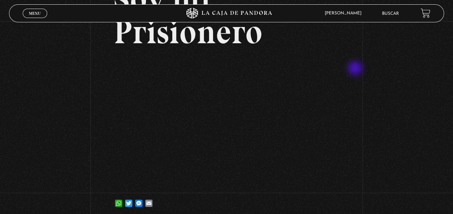
click at [356, 69] on div "Volver [DATE] Soy mi Prisionero WhatsApp Twitter Messenger Email" at bounding box center [226, 82] width 453 height 273
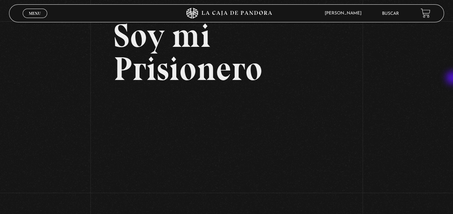
scroll to position [50, 0]
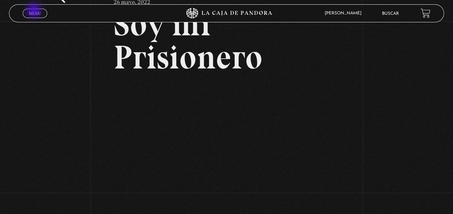
click at [35, 11] on span "Menu" at bounding box center [35, 13] width 12 height 4
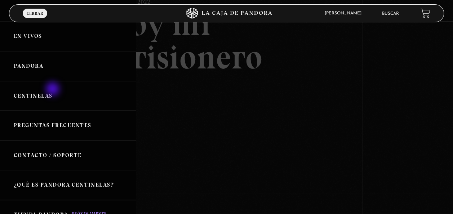
click at [53, 90] on link "Centinelas" at bounding box center [68, 96] width 136 height 30
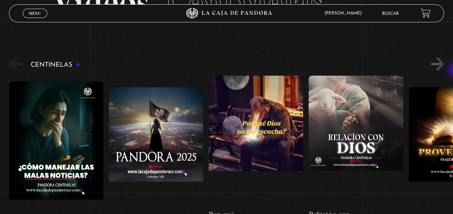
scroll to position [55, 0]
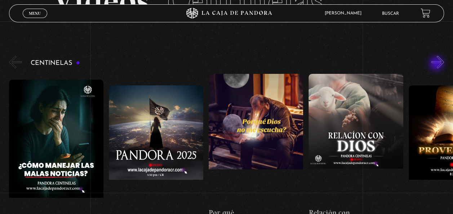
click at [437, 64] on button "»" at bounding box center [437, 62] width 13 height 13
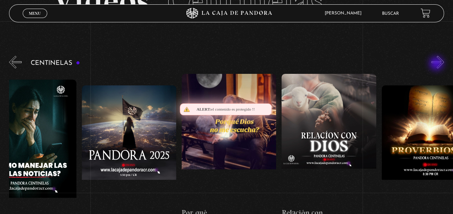
click at [437, 64] on button "»" at bounding box center [437, 62] width 13 height 13
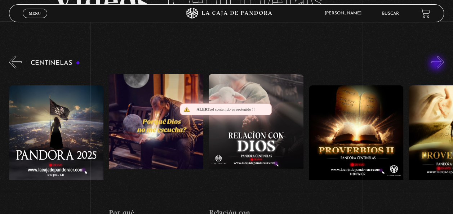
click at [437, 64] on button "»" at bounding box center [437, 62] width 13 height 13
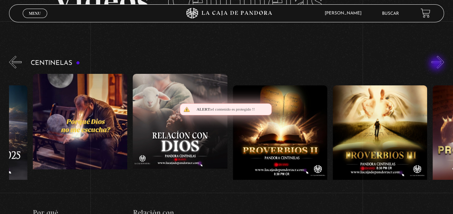
click at [437, 64] on button "»" at bounding box center [437, 62] width 13 height 13
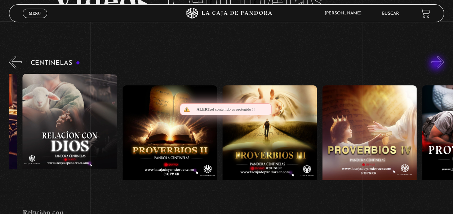
click at [437, 64] on button "»" at bounding box center [437, 62] width 13 height 13
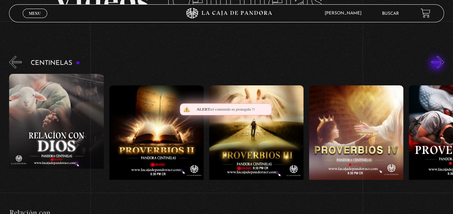
click at [437, 64] on button "»" at bounding box center [437, 62] width 13 height 13
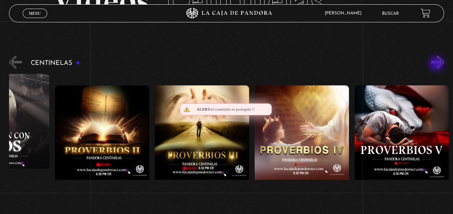
click at [437, 64] on button "»" at bounding box center [437, 62] width 13 height 13
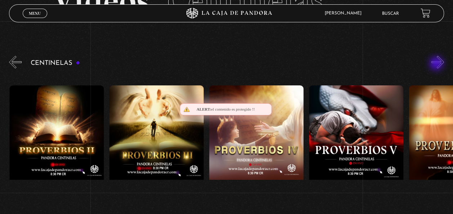
click at [437, 64] on button "»" at bounding box center [437, 62] width 13 height 13
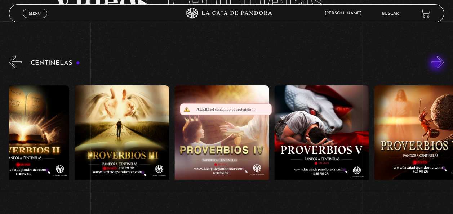
click at [437, 64] on button "»" at bounding box center [437, 62] width 13 height 13
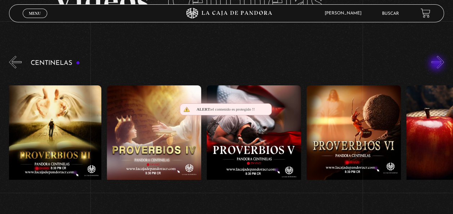
click at [437, 64] on button "»" at bounding box center [437, 62] width 13 height 13
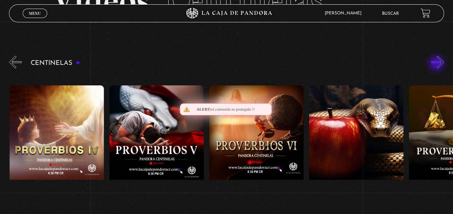
click at [437, 64] on button "»" at bounding box center [437, 62] width 13 height 13
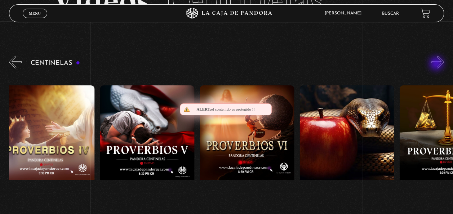
click at [437, 64] on button "»" at bounding box center [437, 62] width 13 height 13
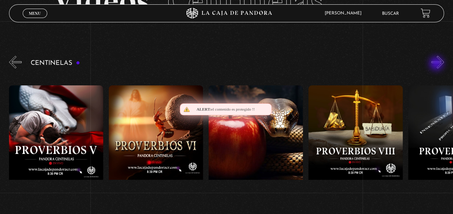
click at [437, 64] on button "»" at bounding box center [437, 62] width 13 height 13
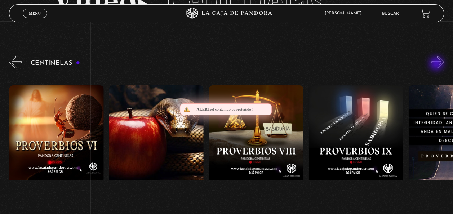
click at [437, 64] on button "»" at bounding box center [437, 62] width 13 height 13
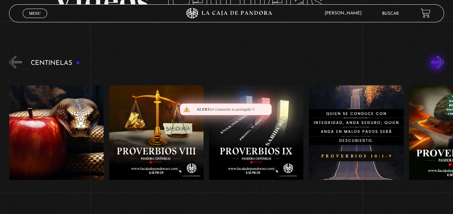
click at [437, 64] on button "»" at bounding box center [437, 62] width 13 height 13
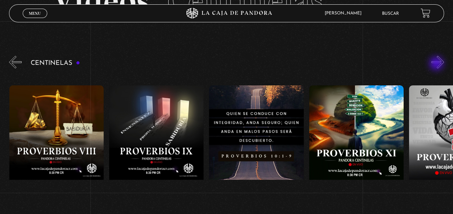
click at [437, 64] on button "»" at bounding box center [437, 62] width 13 height 13
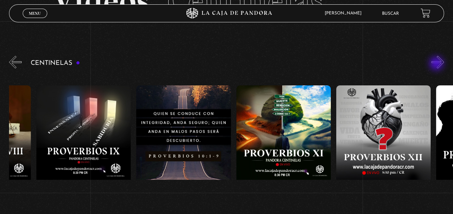
click at [437, 64] on button "»" at bounding box center [437, 62] width 13 height 13
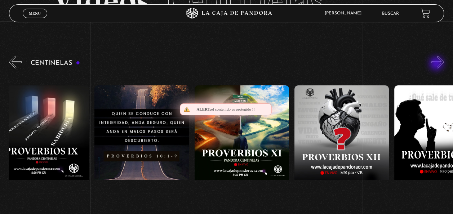
click at [437, 64] on button "»" at bounding box center [437, 62] width 13 height 13
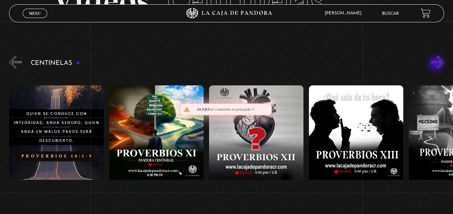
click at [437, 64] on button "»" at bounding box center [437, 62] width 13 height 13
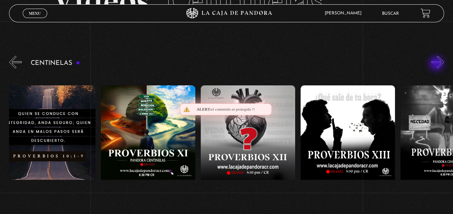
click at [437, 64] on button "»" at bounding box center [437, 62] width 13 height 13
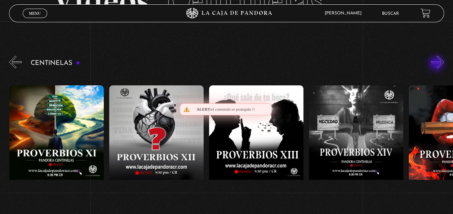
click at [437, 64] on button "»" at bounding box center [437, 62] width 13 height 13
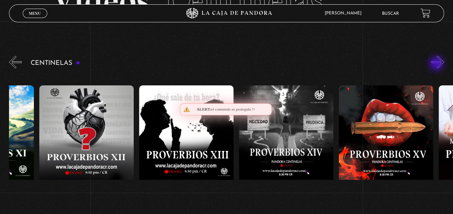
click at [437, 64] on button "»" at bounding box center [437, 62] width 13 height 13
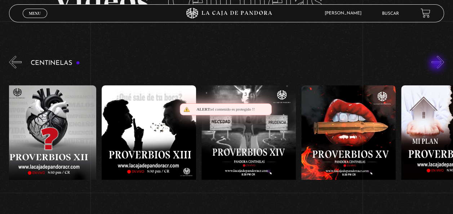
click at [437, 64] on button "»" at bounding box center [437, 62] width 13 height 13
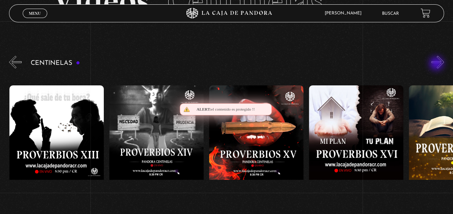
click at [437, 64] on button "»" at bounding box center [437, 62] width 13 height 13
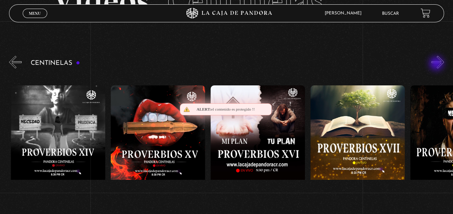
click at [437, 64] on button "»" at bounding box center [437, 62] width 13 height 13
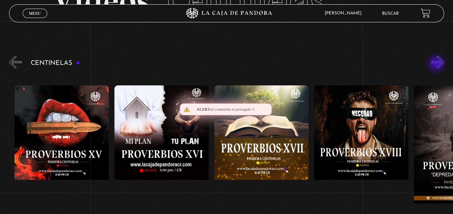
click at [437, 64] on button "»" at bounding box center [437, 62] width 13 height 13
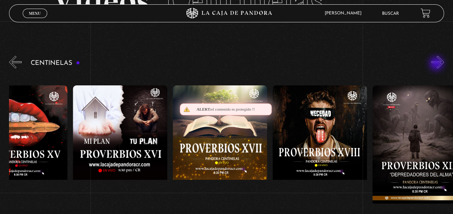
click at [437, 64] on button "»" at bounding box center [437, 62] width 13 height 13
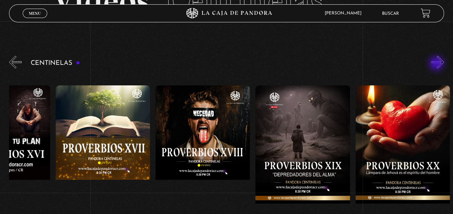
click at [437, 64] on button "»" at bounding box center [437, 62] width 13 height 13
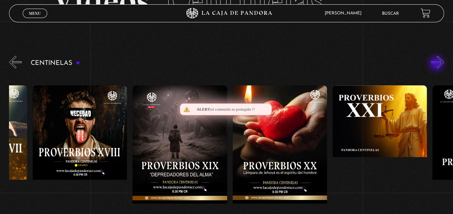
click at [437, 64] on button "»" at bounding box center [437, 62] width 13 height 13
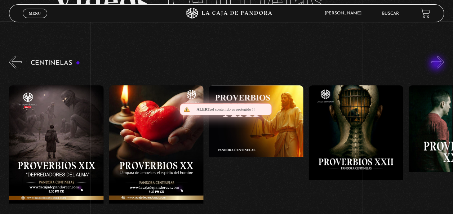
click at [437, 64] on button "»" at bounding box center [437, 62] width 13 height 13
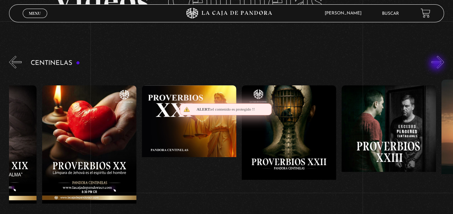
click at [437, 64] on button "»" at bounding box center [437, 62] width 13 height 13
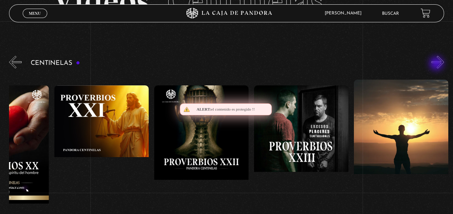
click at [437, 64] on button "»" at bounding box center [437, 62] width 13 height 13
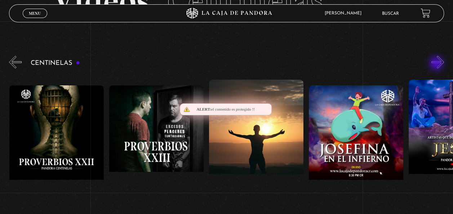
scroll to position [0, 2396]
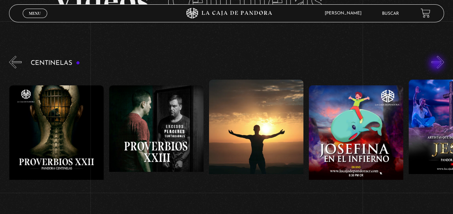
click at [437, 64] on button "»" at bounding box center [437, 62] width 13 height 13
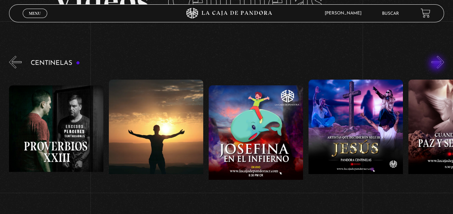
click at [437, 64] on button "»" at bounding box center [437, 62] width 13 height 13
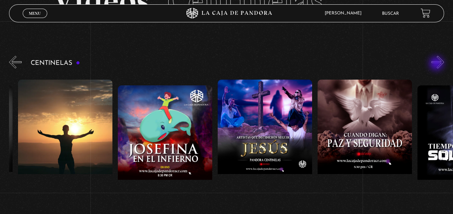
scroll to position [0, 2595]
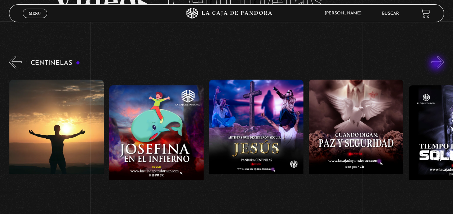
click at [437, 64] on button "»" at bounding box center [437, 62] width 13 height 13
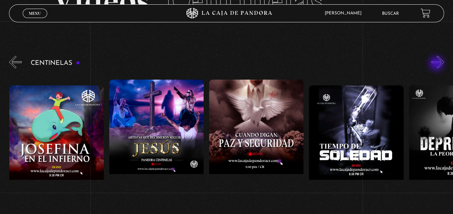
scroll to position [0, 2695]
click at [437, 64] on button "»" at bounding box center [437, 62] width 13 height 13
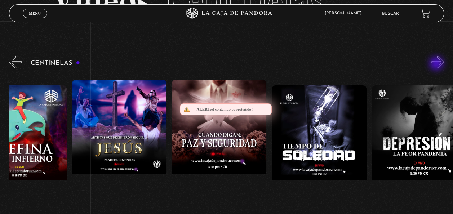
click at [437, 64] on button "»" at bounding box center [437, 62] width 13 height 13
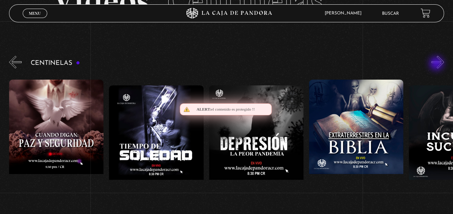
click at [437, 64] on button "»" at bounding box center [437, 62] width 13 height 13
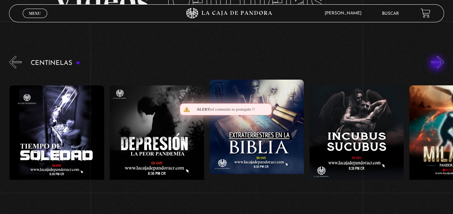
click at [437, 64] on button "»" at bounding box center [437, 62] width 13 height 13
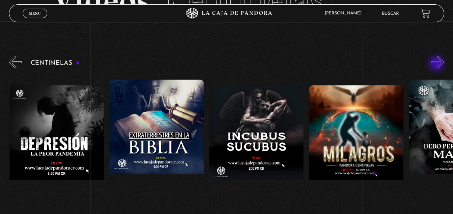
scroll to position [0, 3094]
click at [437, 64] on button "»" at bounding box center [437, 62] width 13 height 13
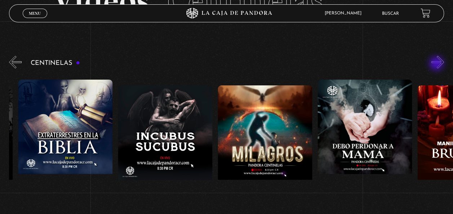
scroll to position [0, 3194]
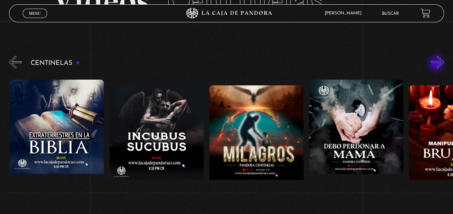
click at [437, 64] on button "»" at bounding box center [437, 62] width 13 height 13
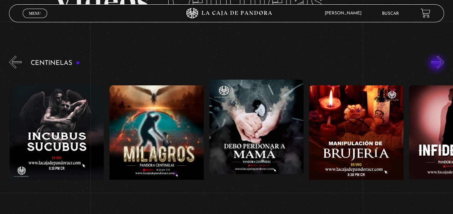
scroll to position [0, 3294]
click at [437, 64] on button "»" at bounding box center [437, 62] width 13 height 13
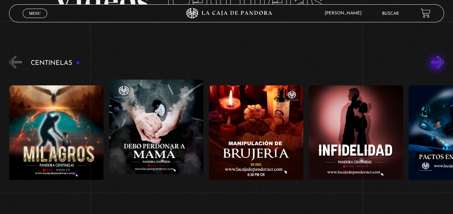
click at [437, 64] on button "»" at bounding box center [437, 62] width 13 height 13
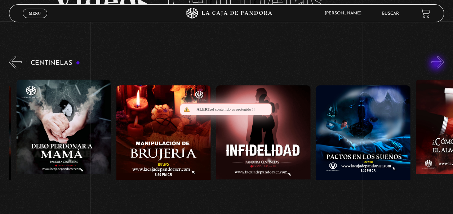
click at [437, 64] on button "»" at bounding box center [437, 62] width 13 height 13
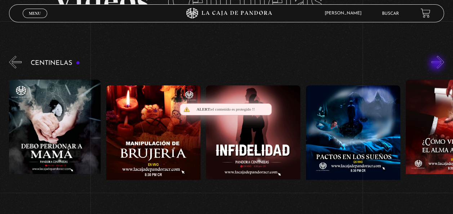
click at [437, 64] on button "»" at bounding box center [437, 62] width 13 height 13
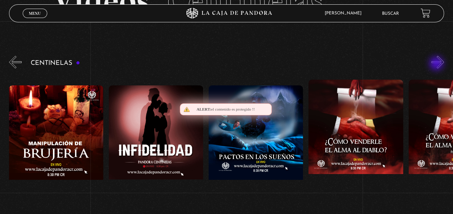
click at [437, 64] on button "»" at bounding box center [437, 62] width 13 height 13
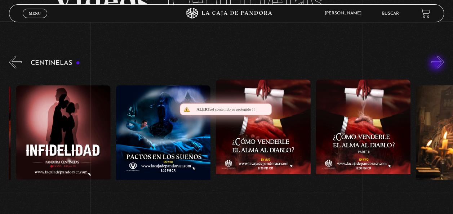
click at [437, 64] on button "»" at bounding box center [437, 62] width 13 height 13
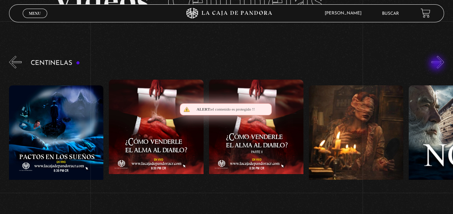
click at [437, 64] on button "»" at bounding box center [437, 62] width 13 height 13
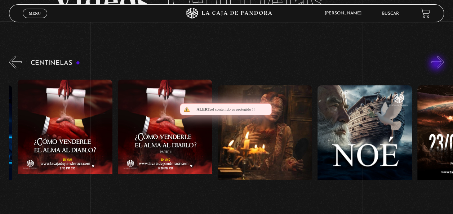
click at [437, 64] on button "»" at bounding box center [437, 62] width 13 height 13
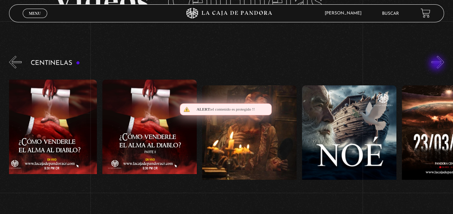
click at [437, 64] on button "»" at bounding box center [437, 62] width 13 height 13
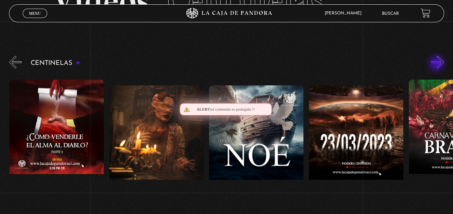
click at [437, 64] on button "»" at bounding box center [437, 62] width 13 height 13
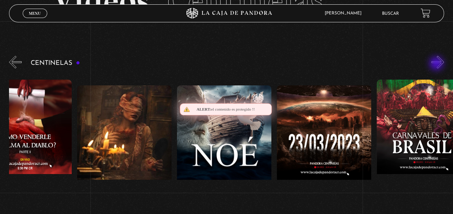
click at [437, 64] on button "»" at bounding box center [437, 62] width 13 height 13
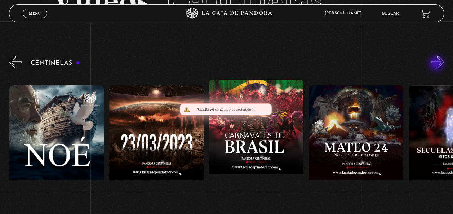
click at [437, 64] on button "»" at bounding box center [437, 62] width 13 height 13
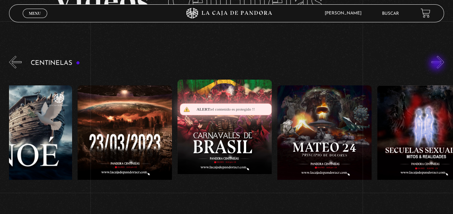
click at [437, 64] on button "»" at bounding box center [437, 62] width 13 height 13
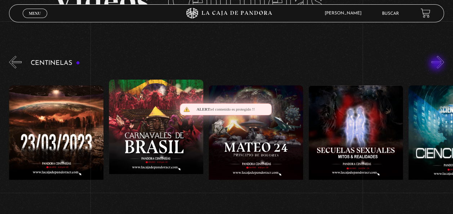
click at [437, 64] on button "»" at bounding box center [437, 62] width 13 height 13
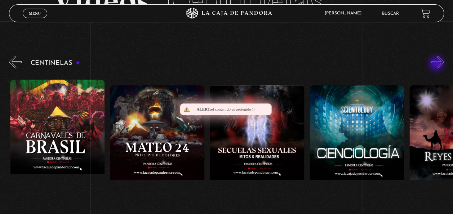
click at [437, 64] on button "»" at bounding box center [437, 62] width 13 height 13
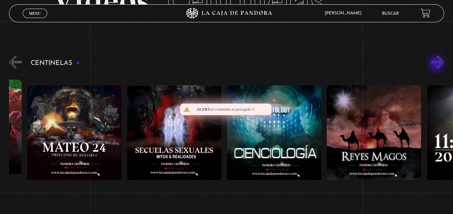
click at [437, 64] on button "»" at bounding box center [437, 62] width 13 height 13
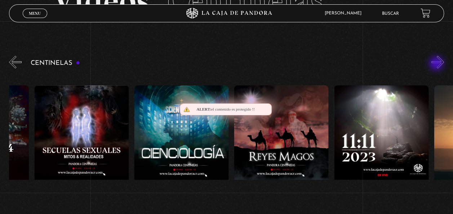
click at [437, 64] on button "»" at bounding box center [437, 62] width 13 height 13
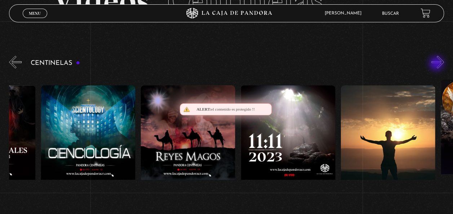
click at [437, 64] on button "»" at bounding box center [437, 62] width 13 height 13
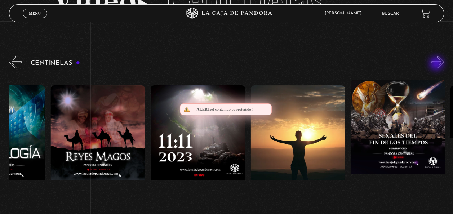
click at [437, 64] on button "»" at bounding box center [437, 62] width 13 height 13
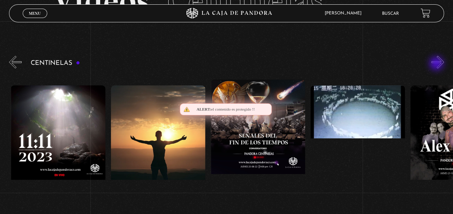
click at [437, 64] on button "»" at bounding box center [437, 62] width 13 height 13
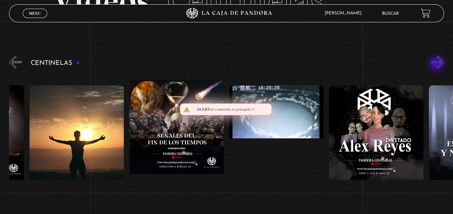
click at [437, 64] on button "»" at bounding box center [437, 62] width 13 height 13
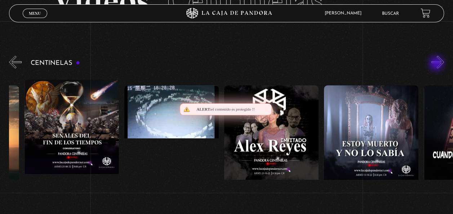
click at [437, 64] on button "»" at bounding box center [437, 62] width 13 height 13
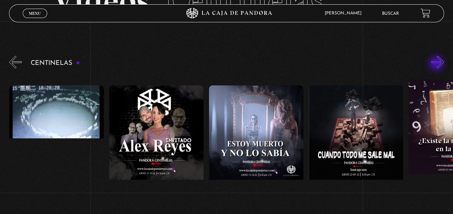
click at [437, 64] on button "»" at bounding box center [437, 62] width 13 height 13
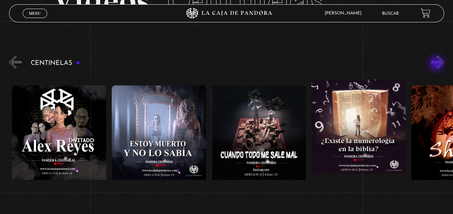
click at [437, 64] on button "»" at bounding box center [437, 62] width 13 height 13
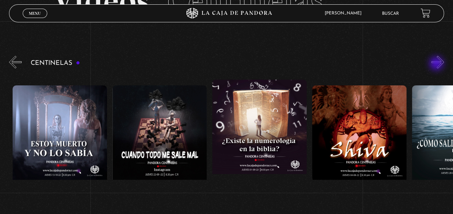
click at [437, 64] on button "»" at bounding box center [437, 62] width 13 height 13
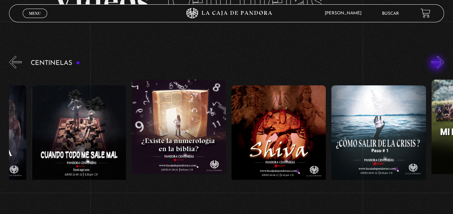
click at [437, 64] on button "»" at bounding box center [437, 62] width 13 height 13
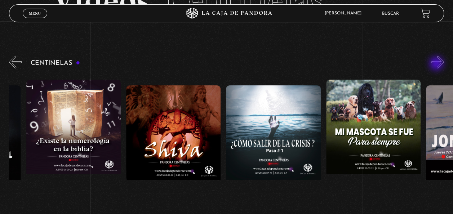
click at [437, 64] on button "»" at bounding box center [437, 62] width 13 height 13
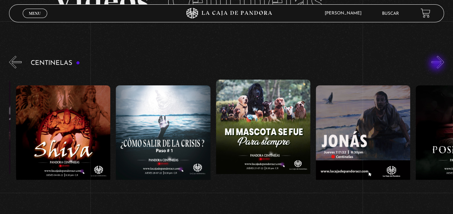
click at [437, 64] on button "»" at bounding box center [437, 62] width 13 height 13
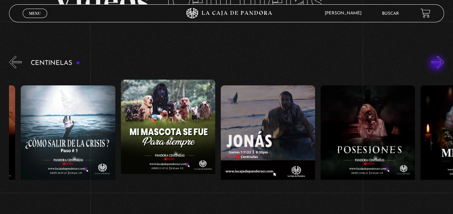
click at [437, 64] on button "»" at bounding box center [437, 62] width 13 height 13
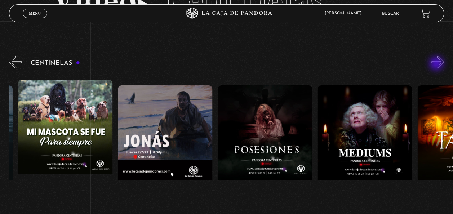
click at [437, 64] on button "»" at bounding box center [437, 62] width 13 height 13
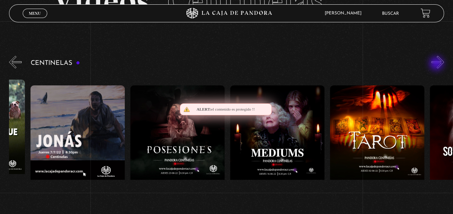
click at [437, 64] on button "»" at bounding box center [437, 62] width 13 height 13
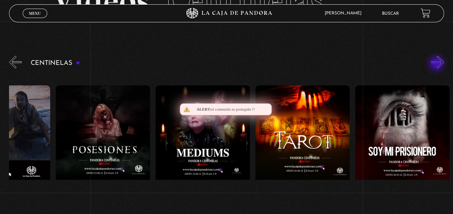
click at [437, 64] on button "»" at bounding box center [437, 62] width 13 height 13
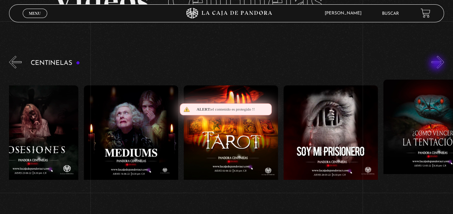
click at [437, 64] on button "»" at bounding box center [437, 62] width 13 height 13
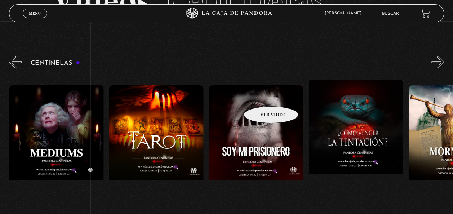
click at [262, 95] on figure at bounding box center [256, 150] width 94 height 130
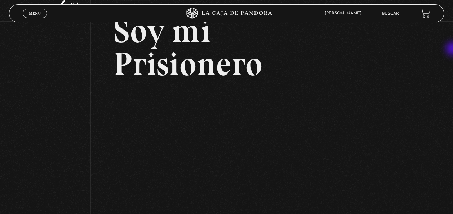
scroll to position [60, 0]
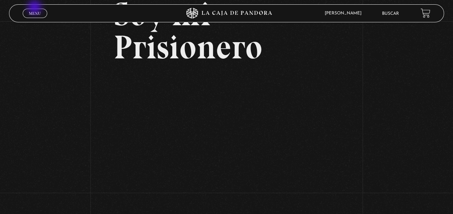
click at [35, 8] on div "Menu Cerrar" at bounding box center [91, 13] width 136 height 17
click at [37, 13] on span "Menu" at bounding box center [35, 13] width 12 height 4
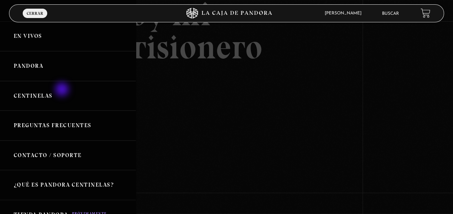
click at [63, 90] on link "Centinelas" at bounding box center [68, 96] width 136 height 30
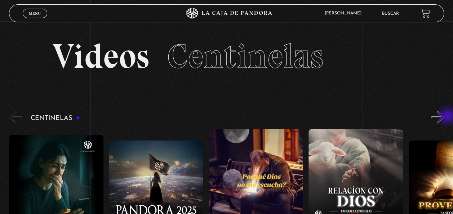
click at [444, 117] on button "»" at bounding box center [437, 117] width 13 height 13
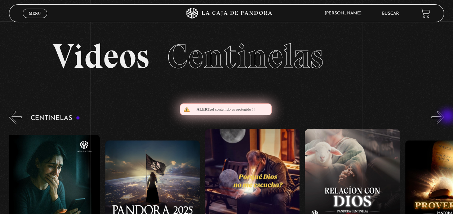
click at [444, 117] on button "»" at bounding box center [437, 117] width 13 height 13
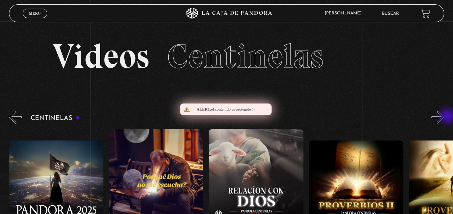
click at [444, 117] on button "»" at bounding box center [437, 117] width 13 height 13
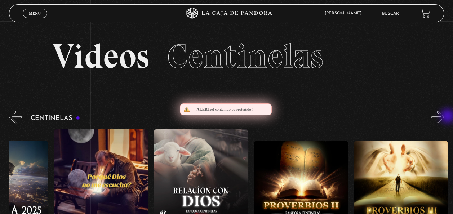
click at [444, 117] on button "»" at bounding box center [437, 117] width 13 height 13
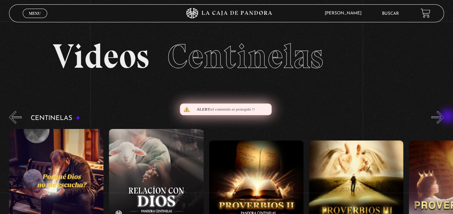
click at [444, 117] on button "»" at bounding box center [437, 117] width 13 height 13
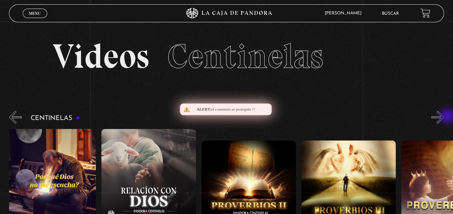
click at [444, 117] on button "»" at bounding box center [437, 117] width 13 height 13
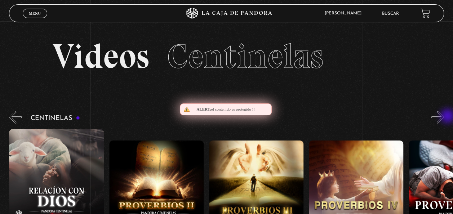
click at [444, 117] on button "»" at bounding box center [437, 117] width 13 height 13
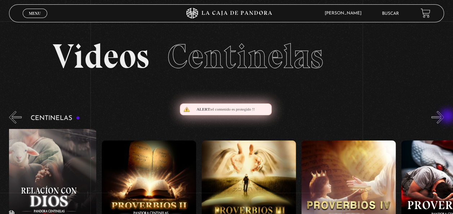
click at [444, 117] on button "»" at bounding box center [437, 117] width 13 height 13
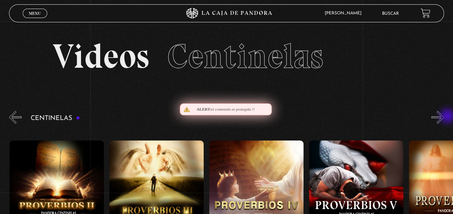
click at [444, 117] on button "»" at bounding box center [437, 117] width 13 height 13
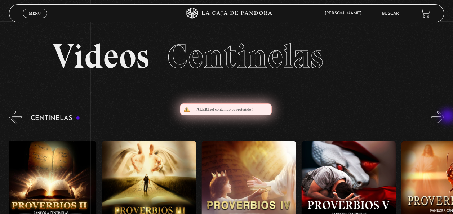
click at [444, 117] on button "»" at bounding box center [437, 117] width 13 height 13
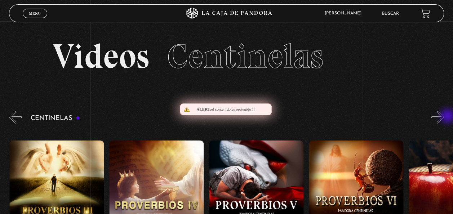
click at [444, 117] on button "»" at bounding box center [437, 117] width 13 height 13
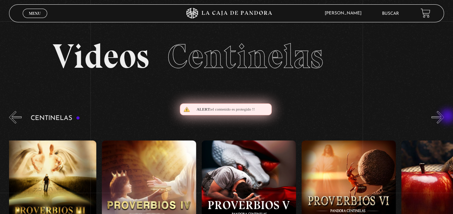
click at [444, 117] on button "»" at bounding box center [437, 117] width 13 height 13
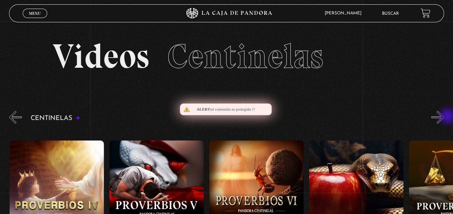
click at [444, 117] on button "»" at bounding box center [437, 117] width 13 height 13
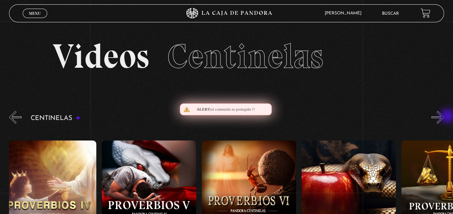
click at [444, 117] on button "»" at bounding box center [437, 117] width 13 height 13
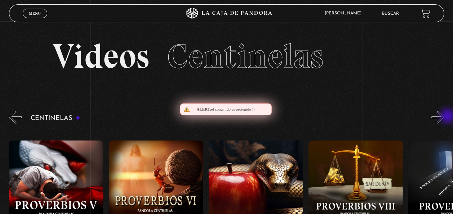
click at [444, 117] on button "»" at bounding box center [437, 117] width 13 height 13
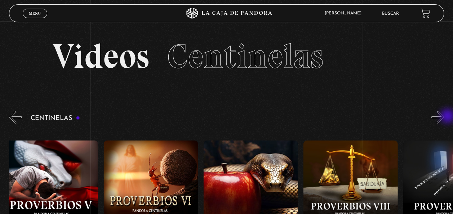
click at [444, 117] on button "»" at bounding box center [437, 117] width 13 height 13
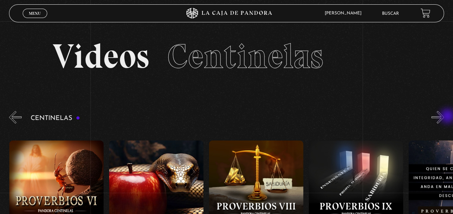
click at [444, 117] on button "»" at bounding box center [437, 117] width 13 height 13
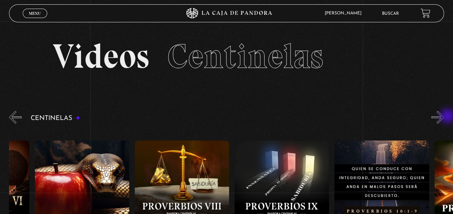
click at [444, 117] on button "»" at bounding box center [437, 117] width 13 height 13
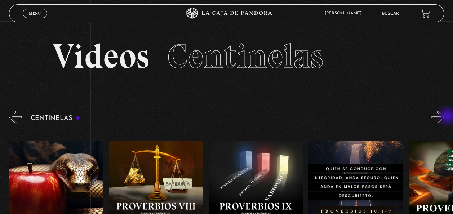
click at [444, 117] on button "»" at bounding box center [437, 117] width 13 height 13
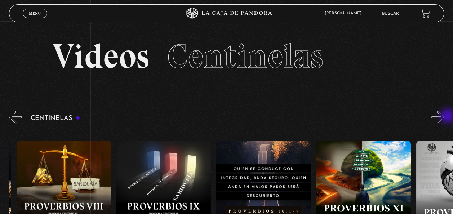
click at [444, 117] on button "»" at bounding box center [437, 117] width 13 height 13
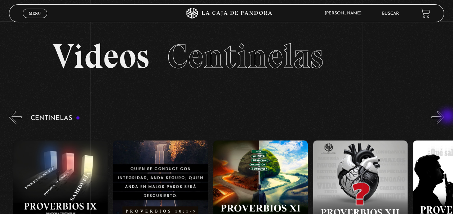
click at [444, 117] on button "»" at bounding box center [437, 117] width 13 height 13
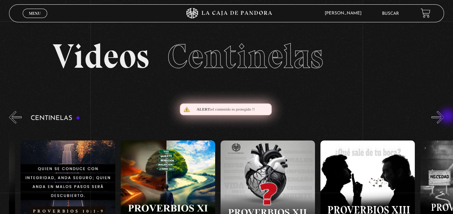
click at [444, 117] on button "»" at bounding box center [437, 117] width 13 height 13
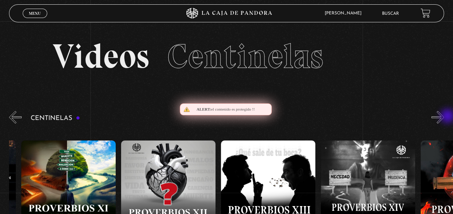
click at [444, 117] on button "»" at bounding box center [437, 117] width 13 height 13
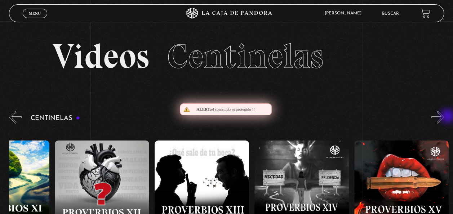
click at [444, 117] on button "»" at bounding box center [437, 117] width 13 height 13
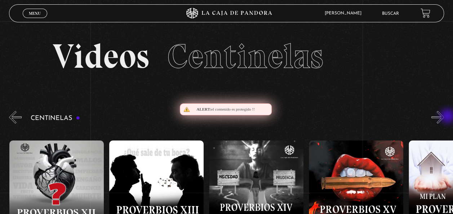
click at [444, 117] on button "»" at bounding box center [437, 117] width 13 height 13
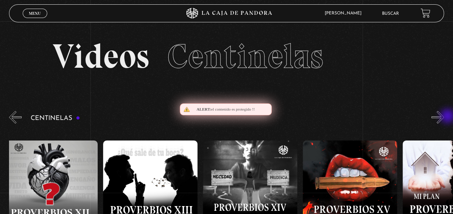
click at [444, 117] on button "»" at bounding box center [437, 117] width 13 height 13
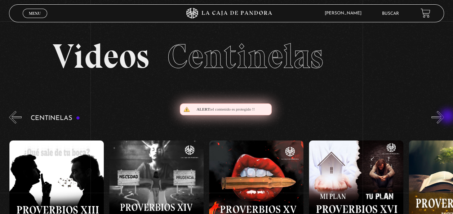
click at [444, 117] on button "»" at bounding box center [437, 117] width 13 height 13
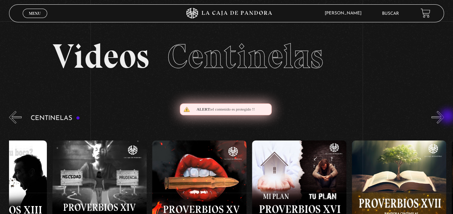
click at [444, 117] on button "»" at bounding box center [437, 117] width 13 height 13
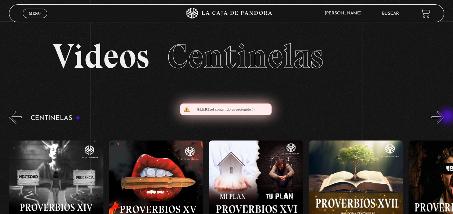
click at [444, 117] on button "»" at bounding box center [437, 117] width 13 height 13
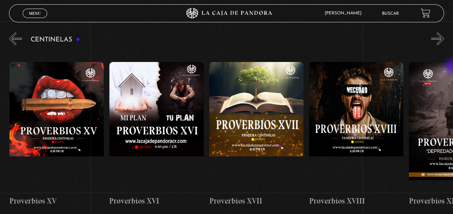
scroll to position [81, 0]
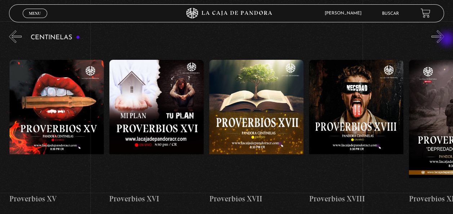
click at [444, 40] on button "»" at bounding box center [437, 36] width 13 height 13
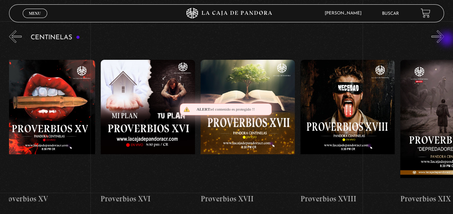
click at [444, 40] on button "»" at bounding box center [437, 36] width 13 height 13
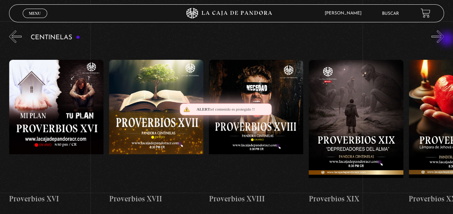
click at [444, 40] on button "»" at bounding box center [437, 36] width 13 height 13
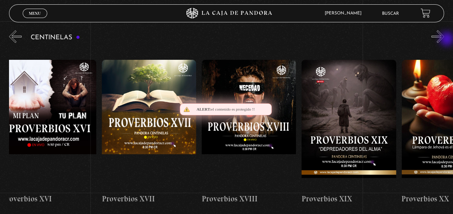
click at [444, 40] on button "»" at bounding box center [437, 36] width 13 height 13
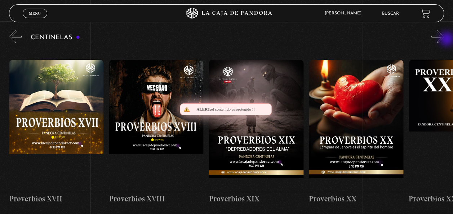
click at [444, 40] on button "»" at bounding box center [437, 36] width 13 height 13
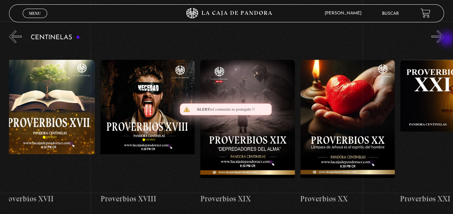
click at [444, 40] on button "»" at bounding box center [437, 36] width 13 height 13
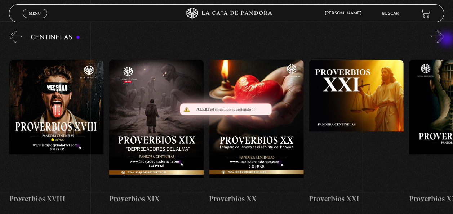
click at [444, 40] on button "»" at bounding box center [437, 36] width 13 height 13
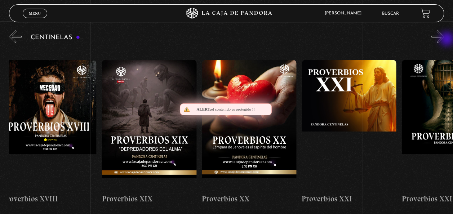
click at [444, 40] on button "»" at bounding box center [437, 36] width 13 height 13
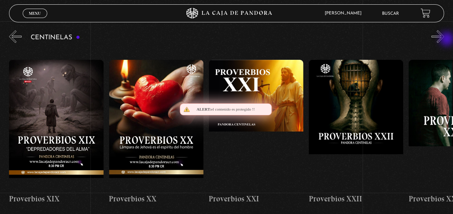
click at [444, 40] on button "»" at bounding box center [437, 36] width 13 height 13
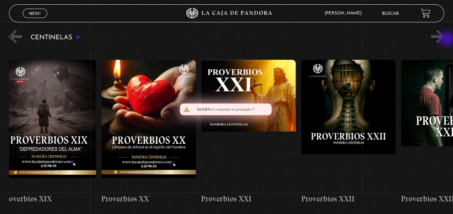
click at [444, 40] on button "»" at bounding box center [437, 36] width 13 height 13
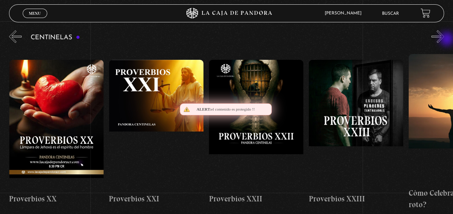
click at [444, 40] on button "»" at bounding box center [437, 36] width 13 height 13
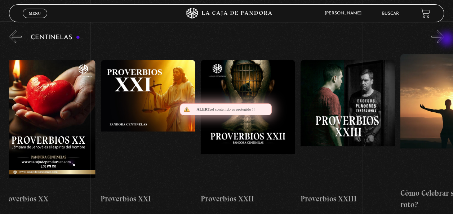
click at [444, 40] on button "»" at bounding box center [437, 36] width 13 height 13
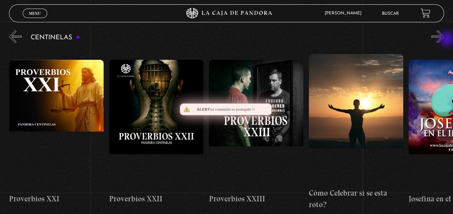
click at [444, 40] on button "»" at bounding box center [437, 36] width 13 height 13
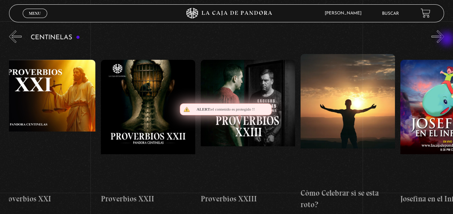
click at [444, 40] on button "»" at bounding box center [437, 36] width 13 height 13
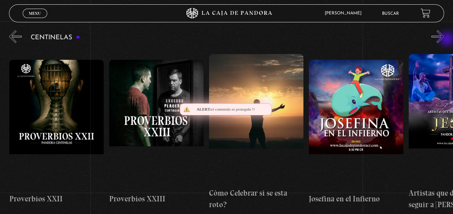
click at [444, 40] on button "»" at bounding box center [437, 36] width 13 height 13
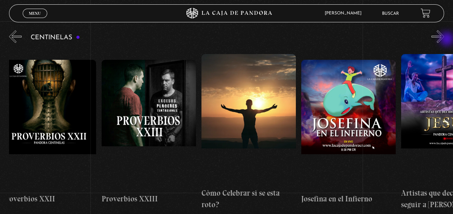
click at [444, 40] on button "»" at bounding box center [437, 36] width 13 height 13
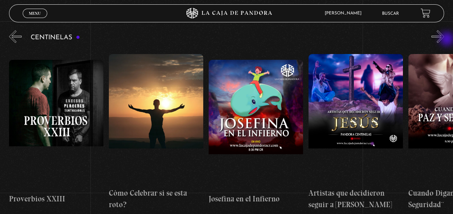
click at [444, 40] on button "»" at bounding box center [437, 36] width 13 height 13
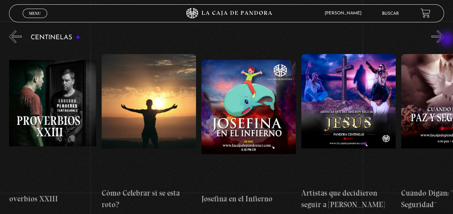
click at [444, 40] on button "»" at bounding box center [437, 36] width 13 height 13
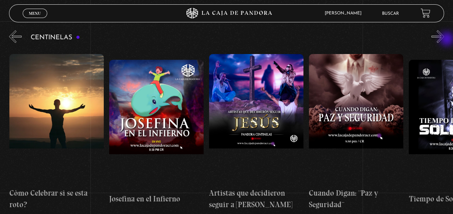
click at [444, 40] on button "»" at bounding box center [437, 36] width 13 height 13
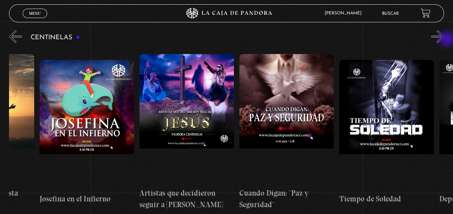
click at [444, 40] on button "»" at bounding box center [437, 36] width 13 height 13
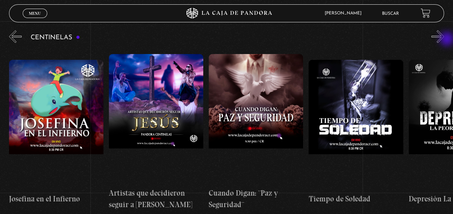
click at [444, 40] on button "»" at bounding box center [437, 36] width 13 height 13
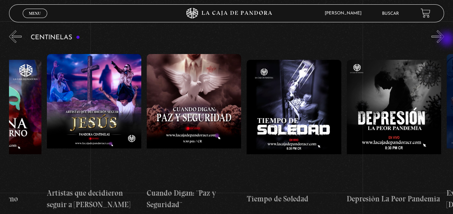
click at [444, 40] on button "»" at bounding box center [437, 36] width 13 height 13
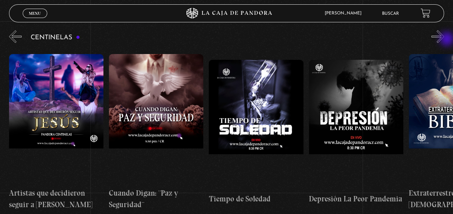
click at [444, 40] on button "»" at bounding box center [437, 36] width 13 height 13
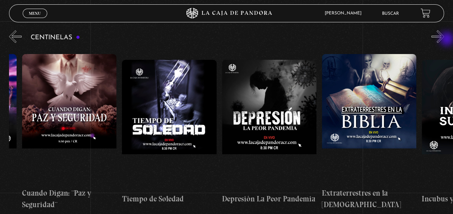
click at [444, 40] on button "»" at bounding box center [437, 36] width 13 height 13
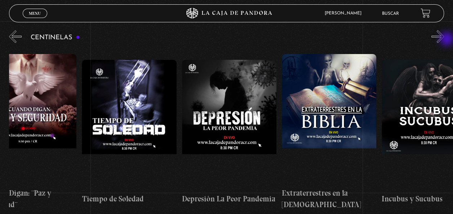
click at [444, 40] on button "»" at bounding box center [437, 36] width 13 height 13
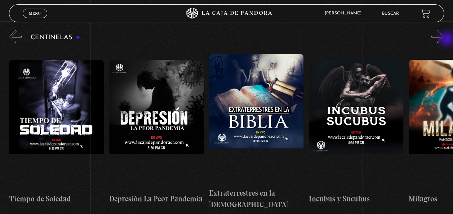
click at [444, 40] on button "»" at bounding box center [437, 36] width 13 height 13
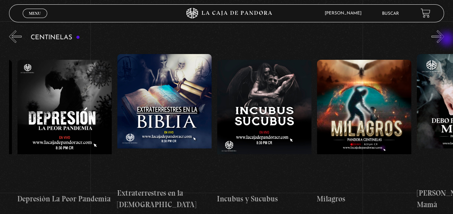
click at [444, 40] on button "»" at bounding box center [437, 36] width 13 height 13
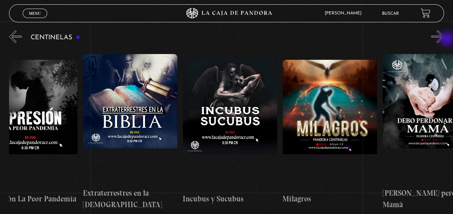
click at [444, 40] on button "»" at bounding box center [437, 36] width 13 height 13
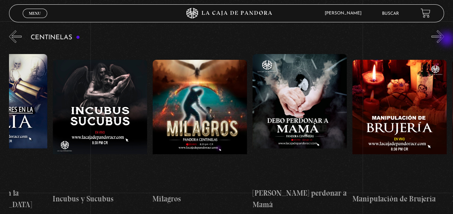
click at [444, 40] on button "»" at bounding box center [437, 36] width 13 height 13
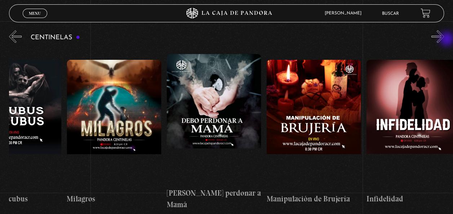
click at [444, 40] on button "»" at bounding box center [437, 36] width 13 height 13
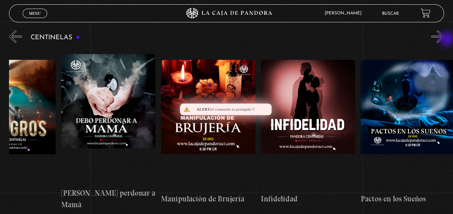
click at [444, 40] on button "»" at bounding box center [437, 36] width 13 height 13
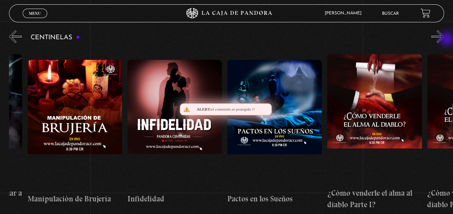
click at [444, 40] on button "»" at bounding box center [437, 36] width 13 height 13
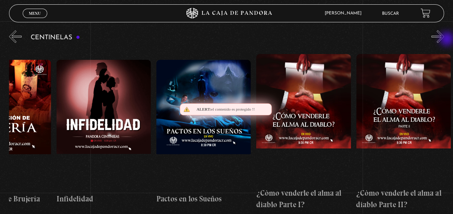
click at [444, 40] on button "»" at bounding box center [437, 36] width 13 height 13
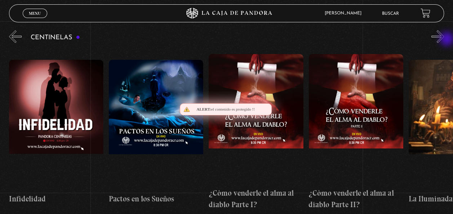
click at [444, 40] on button "»" at bounding box center [437, 36] width 13 height 13
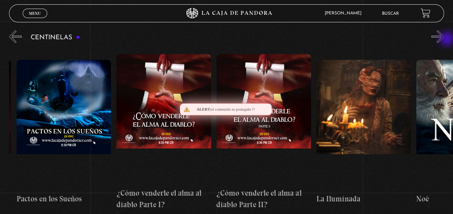
click at [444, 40] on button "»" at bounding box center [437, 36] width 13 height 13
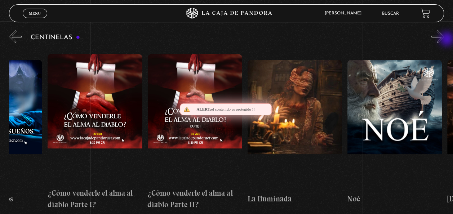
click at [444, 40] on button "»" at bounding box center [437, 36] width 13 height 13
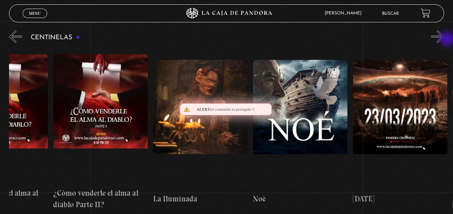
click at [444, 40] on button "»" at bounding box center [437, 36] width 13 height 13
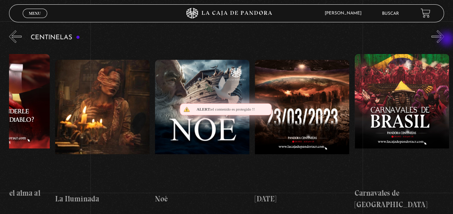
click at [444, 40] on button "»" at bounding box center [437, 36] width 13 height 13
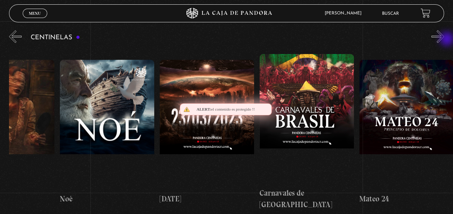
click at [444, 40] on button "»" at bounding box center [437, 36] width 13 height 13
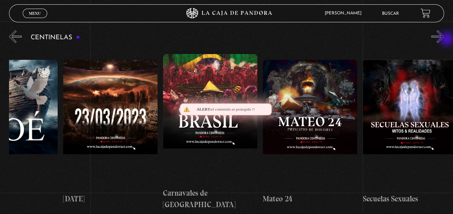
click at [444, 40] on button "»" at bounding box center [437, 36] width 13 height 13
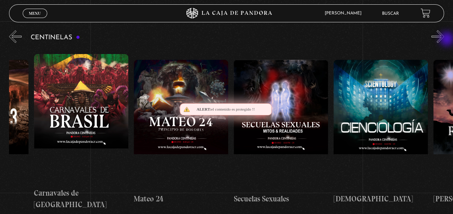
click at [444, 40] on button "»" at bounding box center [437, 36] width 13 height 13
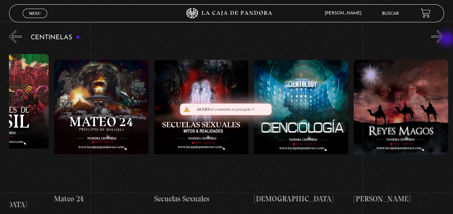
click at [444, 40] on button "»" at bounding box center [437, 36] width 13 height 13
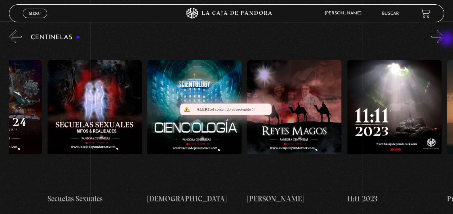
click at [444, 40] on button "»" at bounding box center [437, 36] width 13 height 13
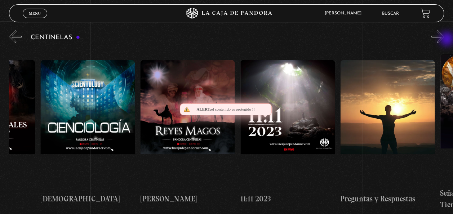
click at [444, 40] on button "»" at bounding box center [437, 36] width 13 height 13
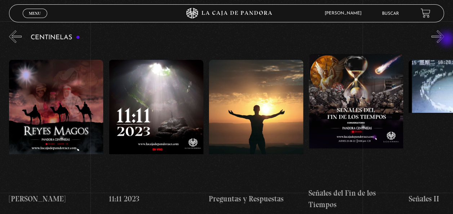
click at [444, 40] on button "»" at bounding box center [437, 36] width 13 height 13
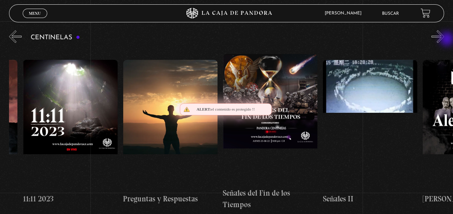
click at [444, 40] on button "»" at bounding box center [437, 36] width 13 height 13
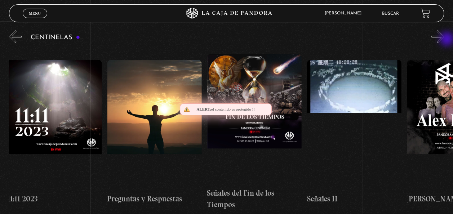
click at [444, 40] on button "»" at bounding box center [437, 36] width 13 height 13
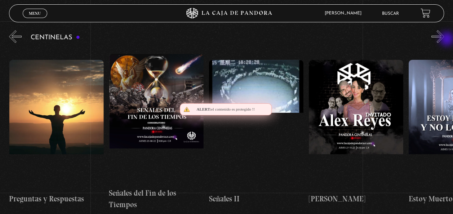
click at [444, 40] on button "»" at bounding box center [437, 36] width 13 height 13
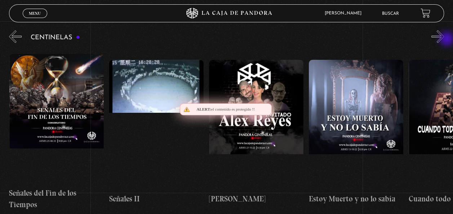
click at [444, 40] on button "»" at bounding box center [437, 36] width 13 height 13
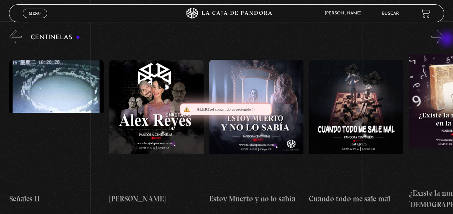
click at [444, 40] on button "»" at bounding box center [437, 36] width 13 height 13
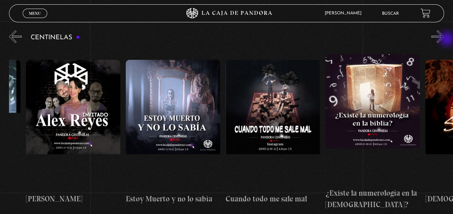
click at [444, 40] on button "»" at bounding box center [437, 36] width 13 height 13
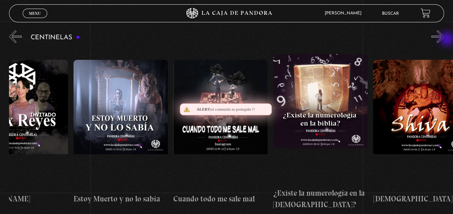
click at [444, 40] on button "»" at bounding box center [437, 36] width 13 height 13
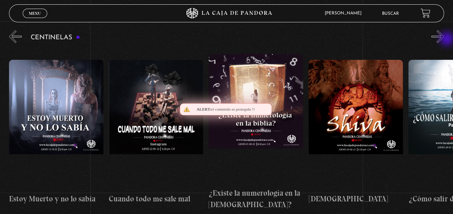
click at [444, 40] on button "»" at bounding box center [437, 36] width 13 height 13
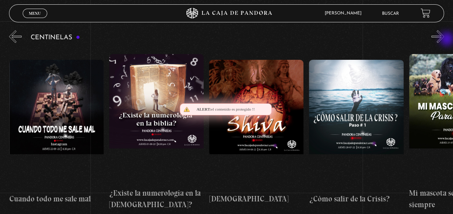
click at [444, 40] on button "»" at bounding box center [437, 36] width 13 height 13
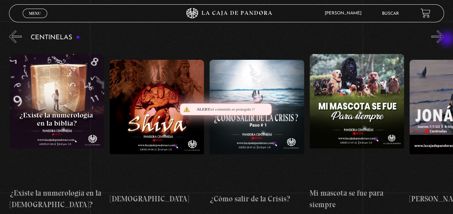
click at [444, 40] on button "»" at bounding box center [437, 36] width 13 height 13
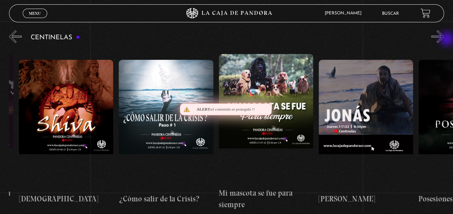
click at [444, 40] on button "»" at bounding box center [437, 36] width 13 height 13
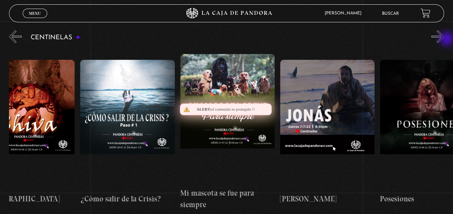
click at [444, 40] on button "»" at bounding box center [437, 36] width 13 height 13
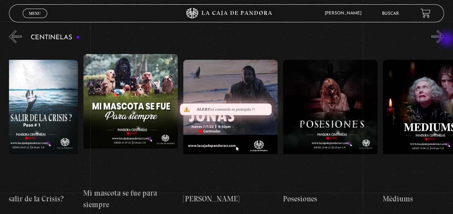
click at [444, 40] on button "»" at bounding box center [437, 36] width 13 height 13
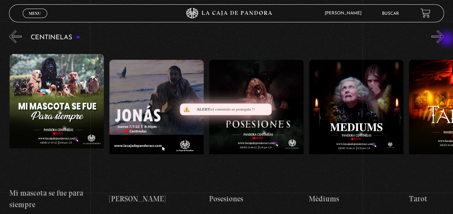
click at [444, 40] on button "»" at bounding box center [437, 36] width 13 height 13
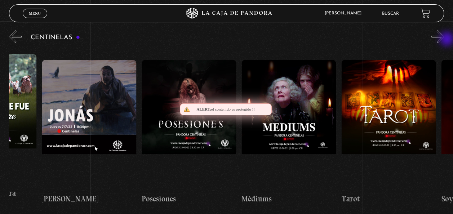
click at [444, 40] on button "»" at bounding box center [437, 36] width 13 height 13
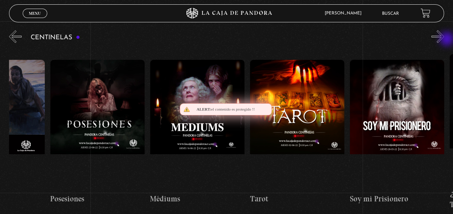
click at [444, 40] on button "»" at bounding box center [437, 36] width 13 height 13
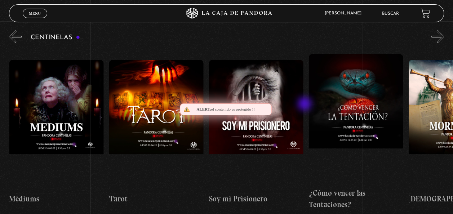
scroll to position [0, 6189]
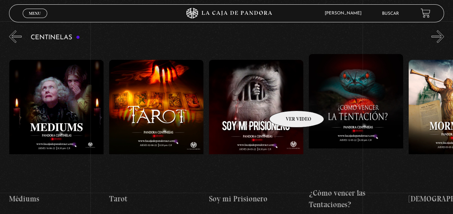
click at [287, 100] on figure at bounding box center [256, 125] width 94 height 130
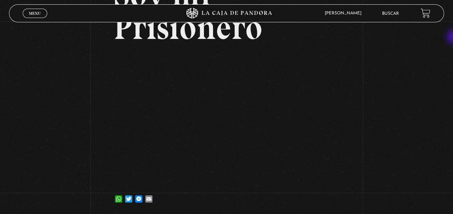
scroll to position [89, 0]
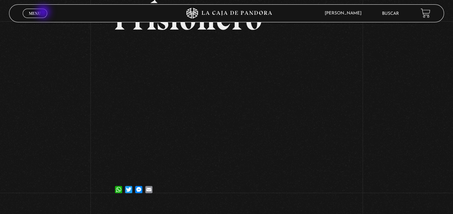
click at [44, 13] on link "Menu Cerrar" at bounding box center [35, 13] width 24 height 9
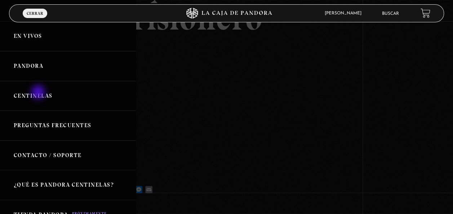
click at [39, 93] on link "Centinelas" at bounding box center [68, 96] width 136 height 30
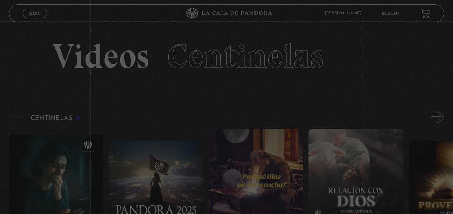
click at [147, 97] on section "Videos Centinelas" at bounding box center [226, 65] width 453 height 88
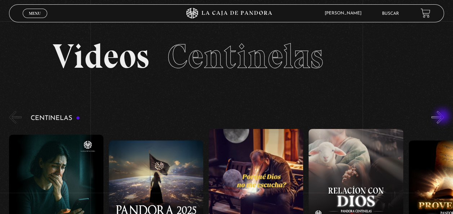
click at [443, 117] on button "»" at bounding box center [437, 117] width 13 height 13
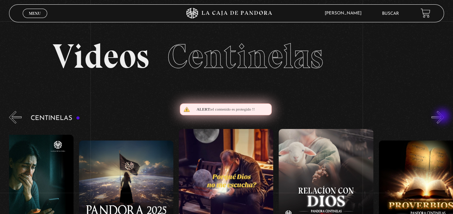
click at [443, 117] on button "»" at bounding box center [437, 117] width 13 height 13
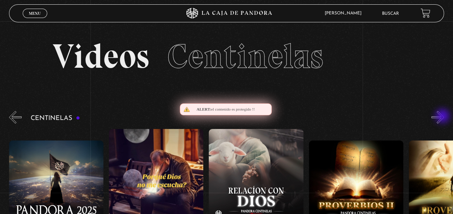
click at [443, 117] on button "»" at bounding box center [437, 117] width 13 height 13
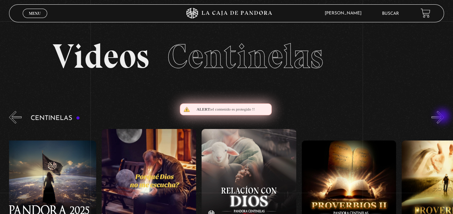
click at [443, 117] on button "»" at bounding box center [437, 117] width 13 height 13
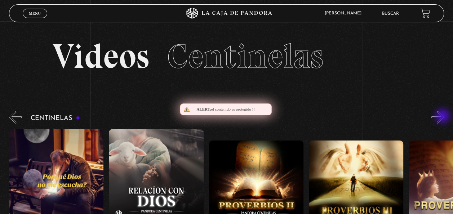
click at [443, 117] on button "»" at bounding box center [437, 117] width 13 height 13
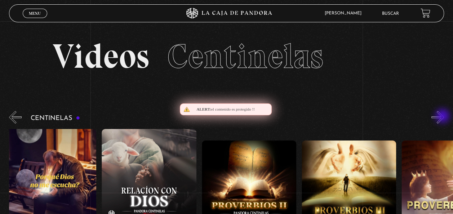
click at [443, 117] on button "»" at bounding box center [437, 117] width 13 height 13
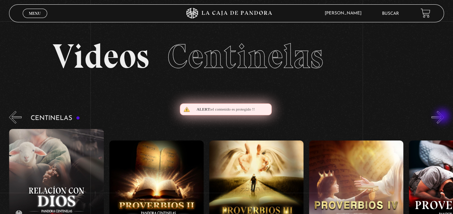
click at [443, 117] on button "»" at bounding box center [437, 117] width 13 height 13
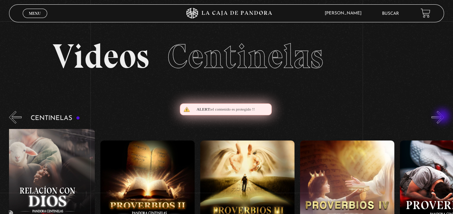
click at [443, 117] on button "»" at bounding box center [437, 117] width 13 height 13
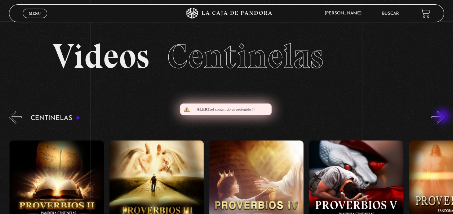
click at [443, 117] on button "»" at bounding box center [437, 117] width 13 height 13
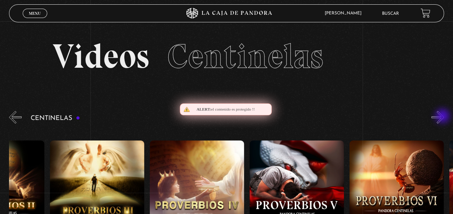
click at [443, 117] on button "»" at bounding box center [437, 117] width 13 height 13
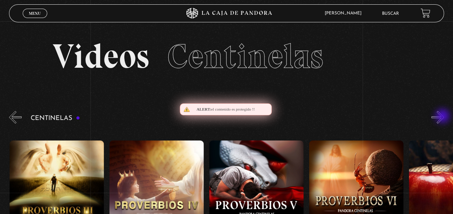
click at [443, 117] on button "»" at bounding box center [437, 117] width 13 height 13
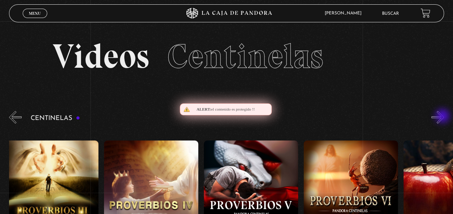
click at [443, 117] on button "»" at bounding box center [437, 117] width 13 height 13
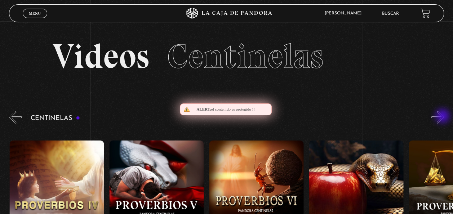
click at [443, 117] on button "»" at bounding box center [437, 117] width 13 height 13
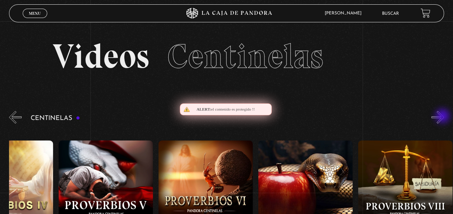
click at [443, 117] on button "»" at bounding box center [437, 117] width 13 height 13
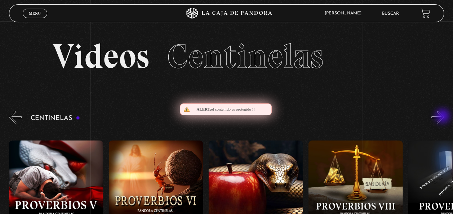
click at [443, 117] on button "»" at bounding box center [437, 117] width 13 height 13
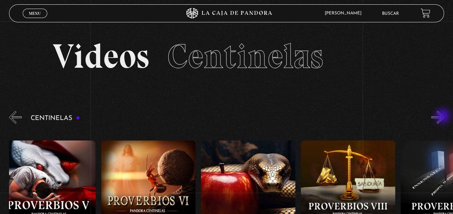
click at [443, 117] on button "»" at bounding box center [437, 117] width 13 height 13
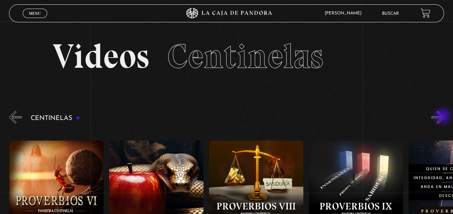
click at [443, 117] on button "»" at bounding box center [437, 117] width 13 height 13
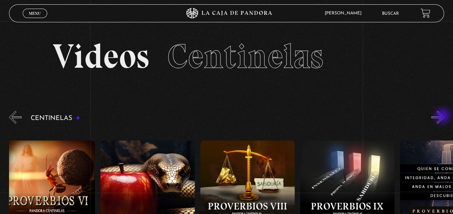
click at [443, 117] on button "»" at bounding box center [437, 117] width 13 height 13
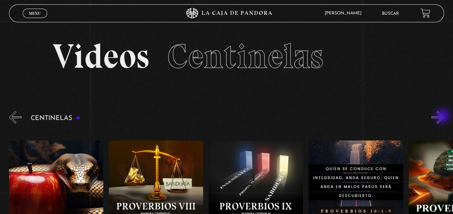
click at [443, 117] on button "»" at bounding box center [437, 117] width 13 height 13
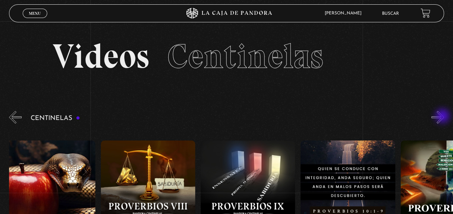
click at [443, 117] on button "»" at bounding box center [437, 117] width 13 height 13
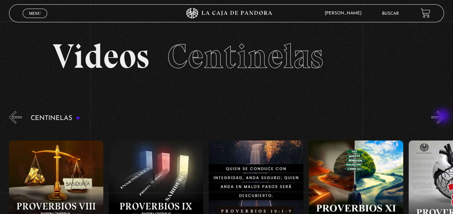
click at [443, 117] on button "»" at bounding box center [437, 117] width 13 height 13
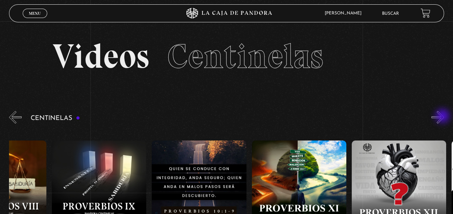
click at [443, 117] on button "»" at bounding box center [437, 117] width 13 height 13
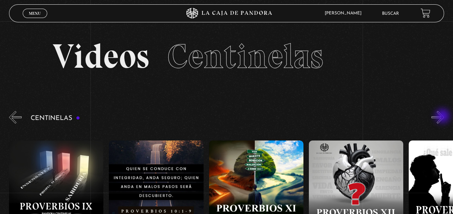
click at [443, 117] on button "»" at bounding box center [437, 117] width 13 height 13
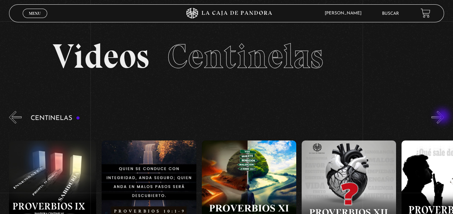
click at [443, 117] on button "»" at bounding box center [437, 117] width 13 height 13
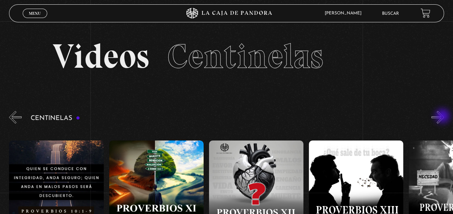
click at [443, 117] on button "»" at bounding box center [437, 117] width 13 height 13
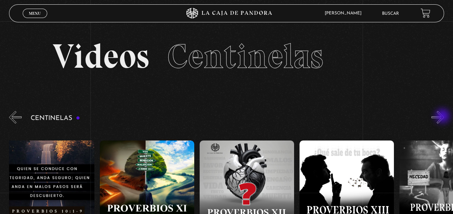
click at [443, 117] on button "»" at bounding box center [437, 117] width 13 height 13
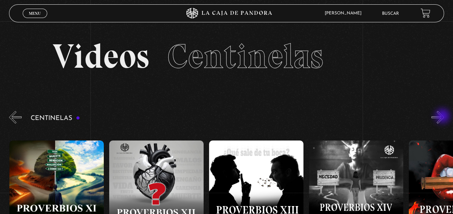
click at [443, 117] on button "»" at bounding box center [437, 117] width 13 height 13
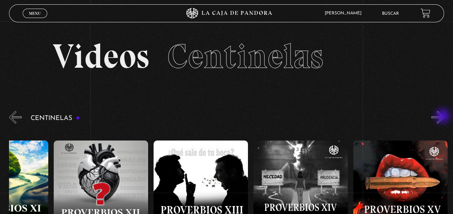
click at [443, 117] on button "»" at bounding box center [437, 117] width 13 height 13
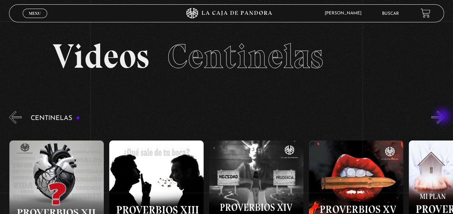
click at [443, 117] on button "»" at bounding box center [437, 117] width 13 height 13
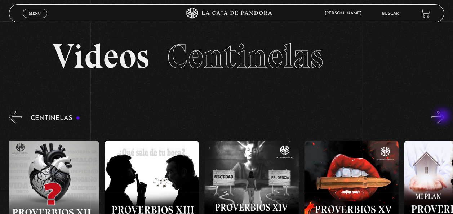
click at [443, 117] on button "»" at bounding box center [437, 117] width 13 height 13
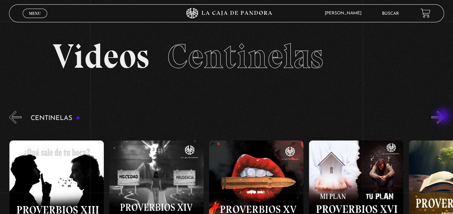
click at [443, 117] on button "»" at bounding box center [437, 117] width 13 height 13
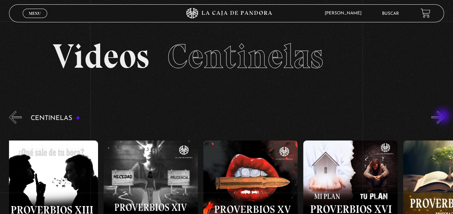
click at [443, 117] on button "»" at bounding box center [437, 117] width 13 height 13
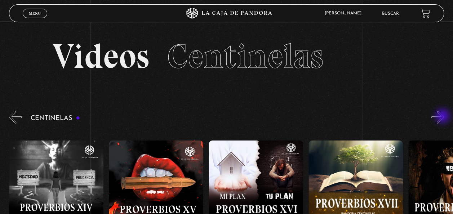
click at [443, 117] on button "»" at bounding box center [437, 117] width 13 height 13
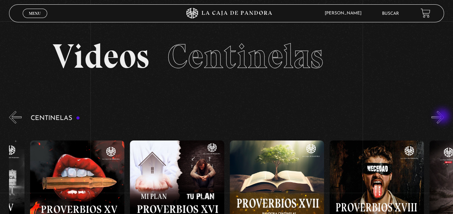
click at [443, 117] on button "»" at bounding box center [437, 117] width 13 height 13
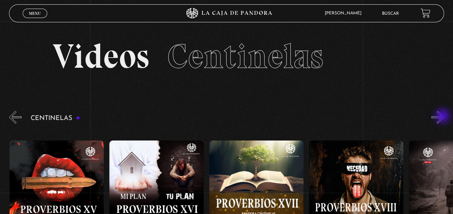
click at [443, 117] on button "»" at bounding box center [437, 117] width 13 height 13
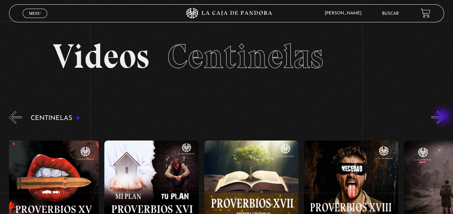
click at [443, 117] on button "»" at bounding box center [437, 117] width 13 height 13
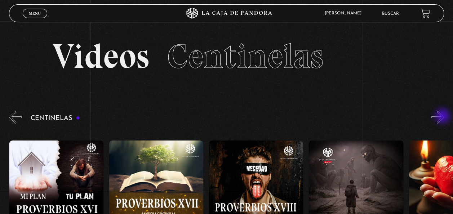
click at [443, 117] on button "»" at bounding box center [437, 117] width 13 height 13
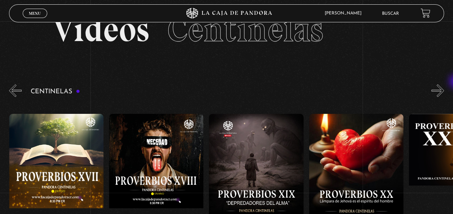
scroll to position [38, 0]
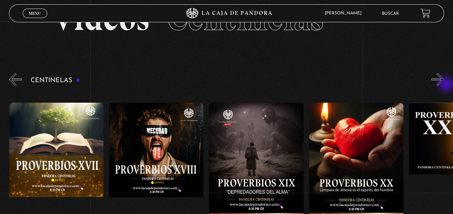
click at [444, 85] on button "»" at bounding box center [437, 79] width 13 height 13
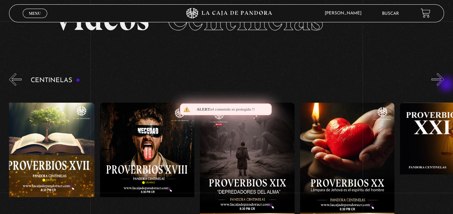
click at [444, 85] on button "»" at bounding box center [437, 79] width 13 height 13
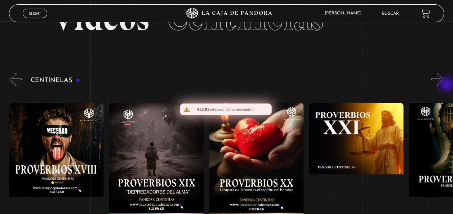
click at [444, 85] on button "»" at bounding box center [437, 79] width 13 height 13
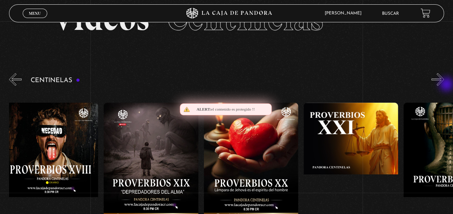
click at [444, 85] on button "»" at bounding box center [437, 79] width 13 height 13
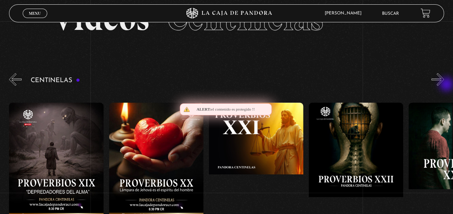
click at [444, 85] on button "»" at bounding box center [437, 79] width 13 height 13
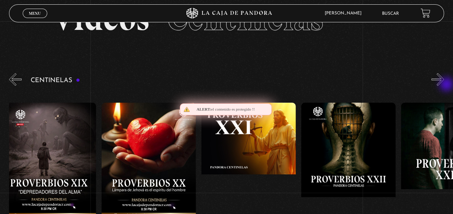
click at [444, 85] on button "»" at bounding box center [437, 79] width 13 height 13
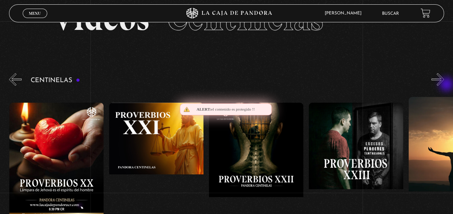
click at [444, 85] on button "»" at bounding box center [437, 79] width 13 height 13
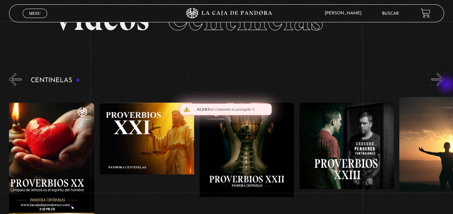
click at [444, 85] on button "»" at bounding box center [437, 79] width 13 height 13
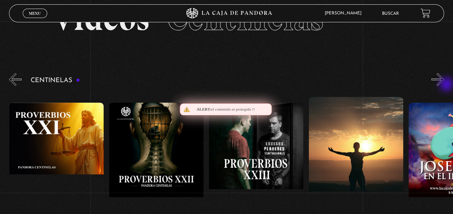
click at [444, 85] on button "»" at bounding box center [437, 79] width 13 height 13
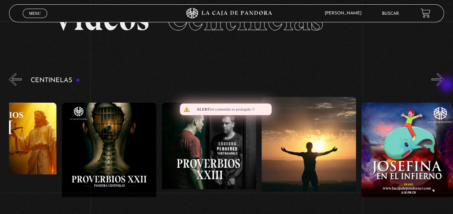
click at [444, 85] on button "»" at bounding box center [437, 79] width 13 height 13
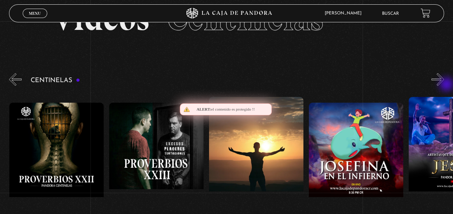
click at [444, 85] on button "»" at bounding box center [437, 79] width 13 height 13
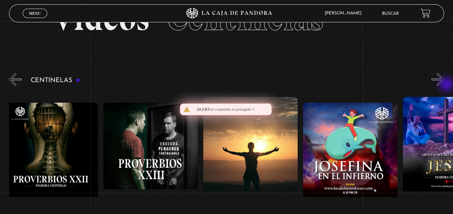
click at [444, 85] on button "»" at bounding box center [437, 79] width 13 height 13
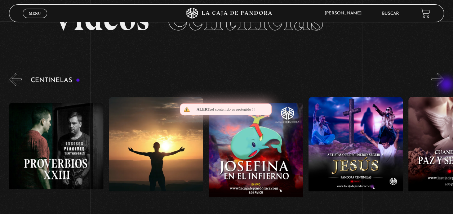
click at [444, 85] on button "»" at bounding box center [437, 79] width 13 height 13
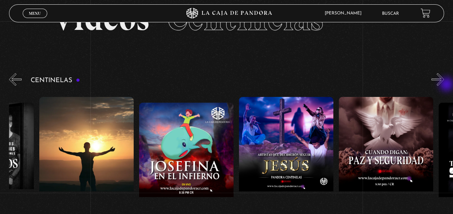
click at [444, 85] on button "»" at bounding box center [437, 79] width 13 height 13
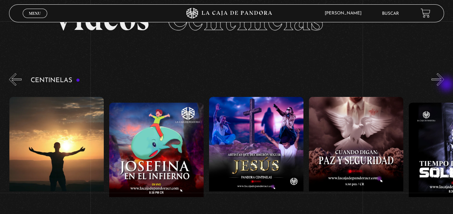
click at [444, 85] on button "»" at bounding box center [437, 79] width 13 height 13
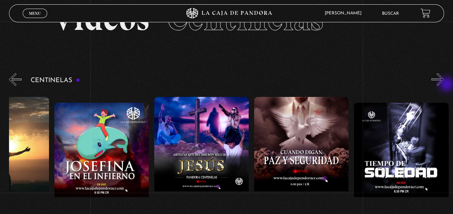
click at [444, 85] on button "»" at bounding box center [437, 79] width 13 height 13
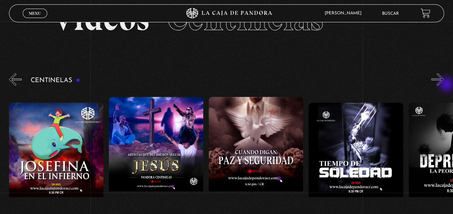
click at [444, 85] on button "»" at bounding box center [437, 79] width 13 height 13
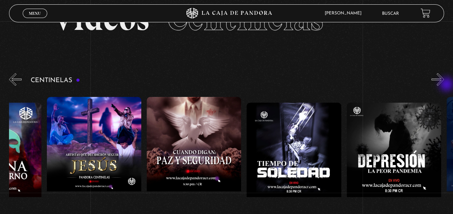
click at [444, 85] on button "»" at bounding box center [437, 79] width 13 height 13
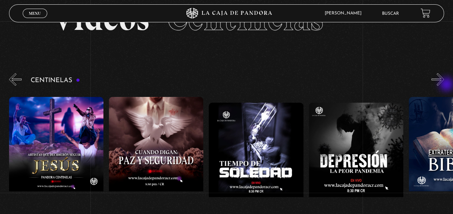
click at [444, 85] on button "»" at bounding box center [437, 79] width 13 height 13
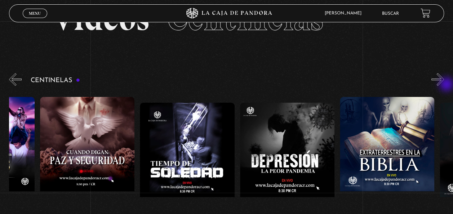
click at [444, 85] on button "»" at bounding box center [437, 79] width 13 height 13
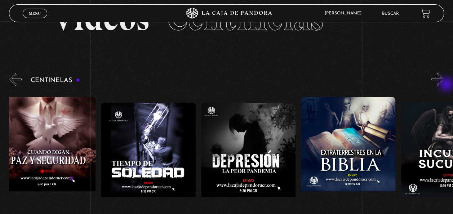
click at [444, 85] on button "»" at bounding box center [437, 79] width 13 height 13
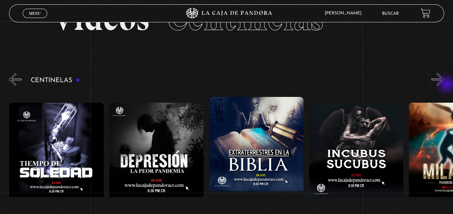
click at [444, 85] on button "»" at bounding box center [437, 79] width 13 height 13
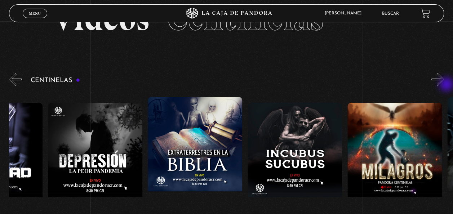
click at [444, 85] on button "»" at bounding box center [437, 79] width 13 height 13
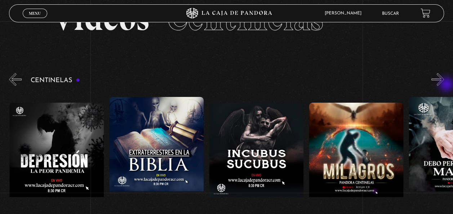
click at [444, 85] on button "»" at bounding box center [437, 79] width 13 height 13
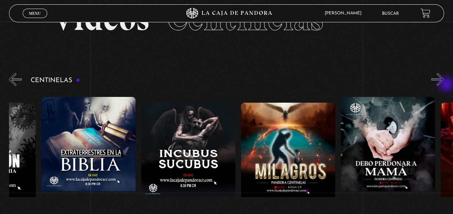
click at [444, 85] on button "»" at bounding box center [437, 79] width 13 height 13
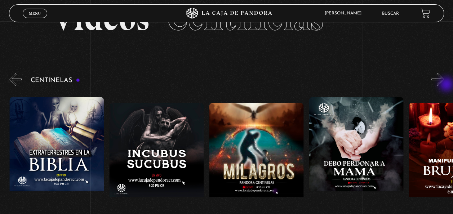
click at [444, 85] on button "»" at bounding box center [437, 79] width 13 height 13
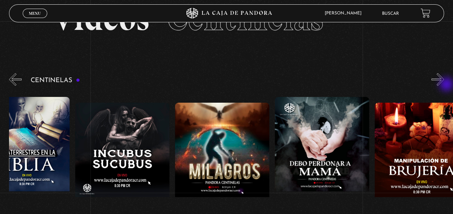
click at [444, 85] on button "»" at bounding box center [437, 79] width 13 height 13
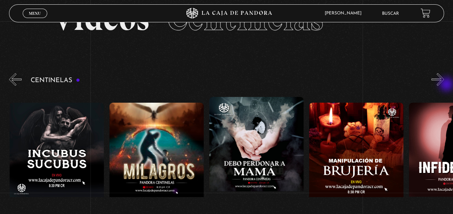
click at [444, 85] on button "»" at bounding box center [437, 79] width 13 height 13
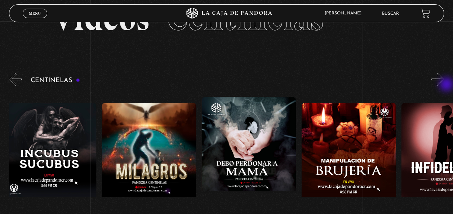
click at [444, 85] on button "»" at bounding box center [437, 79] width 13 height 13
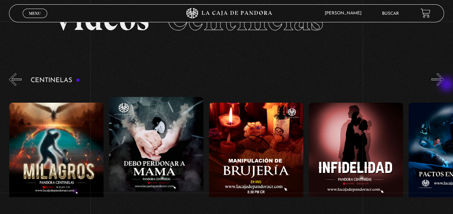
click at [444, 85] on button "»" at bounding box center [437, 79] width 13 height 13
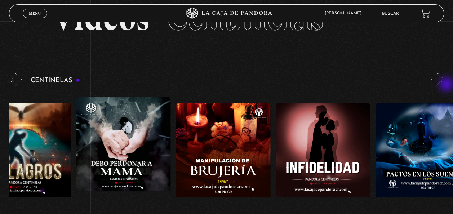
click at [444, 85] on button "»" at bounding box center [437, 79] width 13 height 13
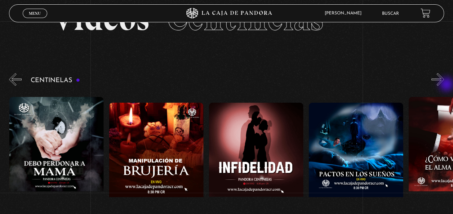
click at [444, 85] on button "»" at bounding box center [437, 79] width 13 height 13
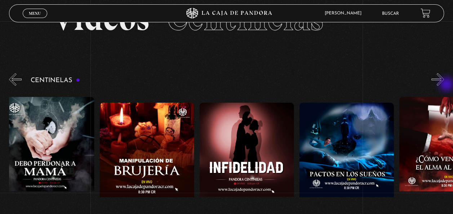
click at [444, 85] on button "»" at bounding box center [437, 79] width 13 height 13
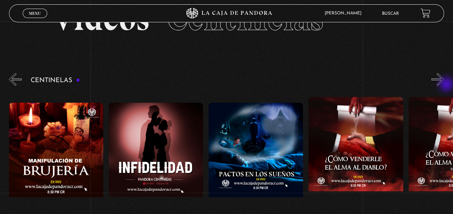
click at [444, 85] on button "»" at bounding box center [437, 79] width 13 height 13
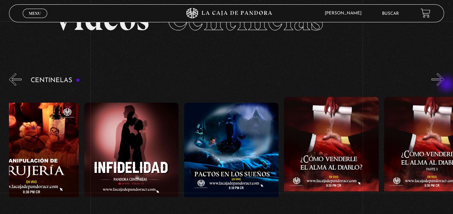
click at [444, 85] on button "»" at bounding box center [437, 79] width 13 height 13
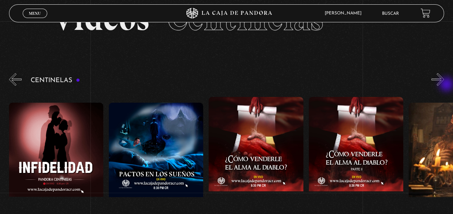
click at [444, 85] on button "»" at bounding box center [437, 79] width 13 height 13
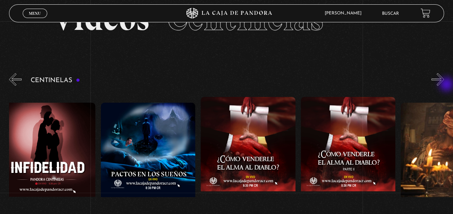
click at [444, 85] on button "»" at bounding box center [437, 79] width 13 height 13
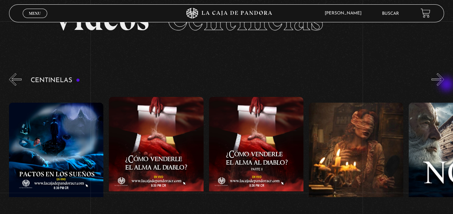
click at [444, 85] on button "»" at bounding box center [437, 79] width 13 height 13
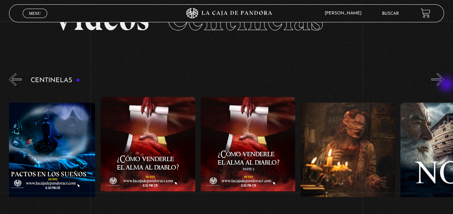
click at [444, 85] on button "»" at bounding box center [437, 79] width 13 height 13
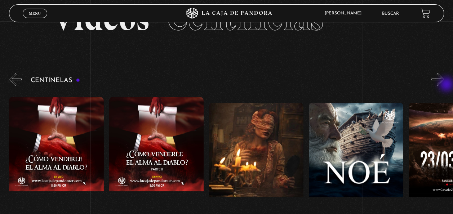
click at [444, 85] on button "»" at bounding box center [437, 79] width 13 height 13
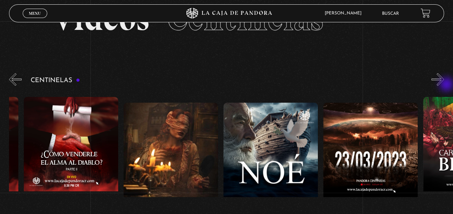
click at [444, 85] on button "»" at bounding box center [437, 79] width 13 height 13
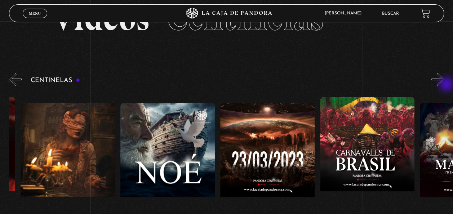
click at [444, 85] on button "»" at bounding box center [437, 79] width 13 height 13
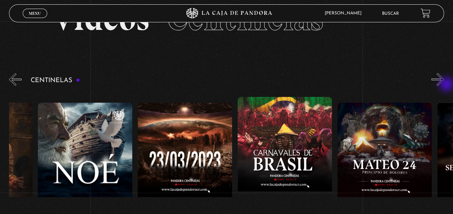
click at [444, 85] on button "»" at bounding box center [437, 79] width 13 height 13
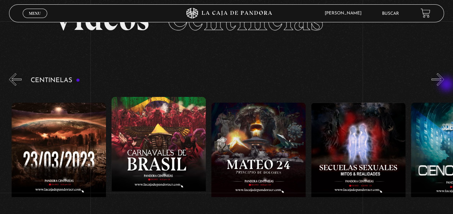
click at [444, 85] on button "»" at bounding box center [437, 79] width 13 height 13
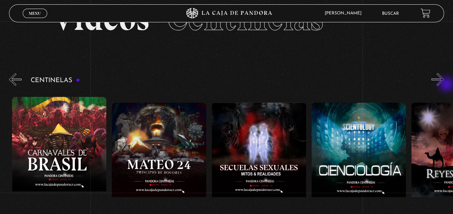
scroll to position [0, 4392]
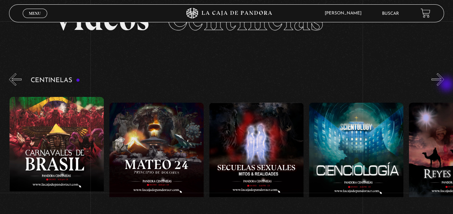
click at [444, 85] on button "»" at bounding box center [437, 79] width 13 height 13
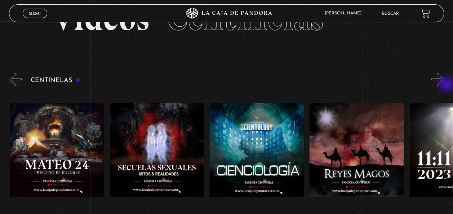
click at [444, 85] on button "»" at bounding box center [437, 79] width 13 height 13
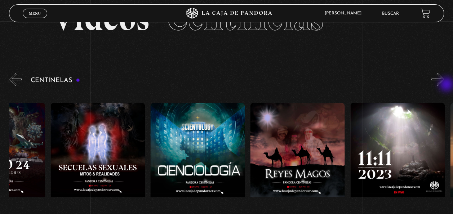
click at [444, 85] on button "»" at bounding box center [437, 79] width 13 height 13
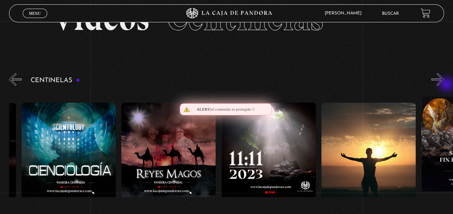
click at [444, 85] on button "»" at bounding box center [437, 79] width 13 height 13
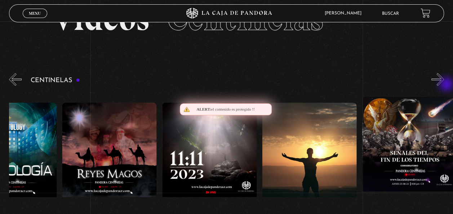
click at [444, 85] on button "»" at bounding box center [437, 79] width 13 height 13
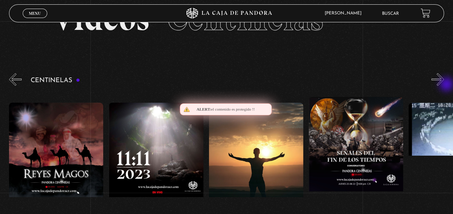
click at [444, 85] on button "»" at bounding box center [437, 79] width 13 height 13
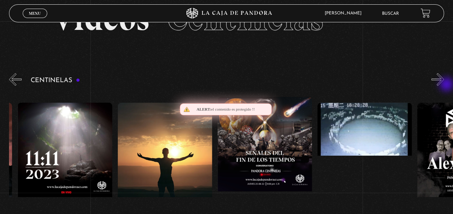
click at [444, 85] on button "»" at bounding box center [437, 79] width 13 height 13
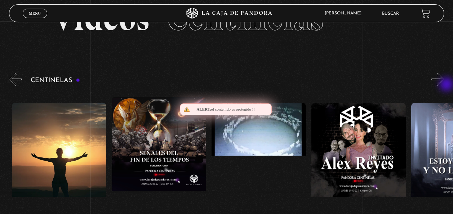
click at [444, 85] on button "»" at bounding box center [437, 79] width 13 height 13
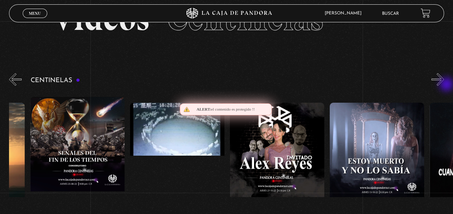
click at [444, 85] on button "»" at bounding box center [437, 79] width 13 height 13
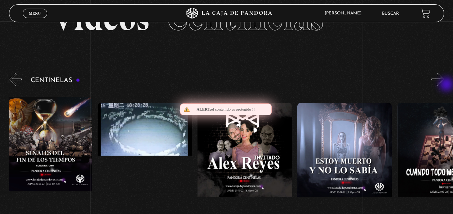
scroll to position [0, 5191]
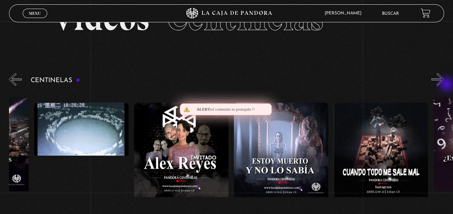
click at [444, 85] on button "»" at bounding box center [437, 79] width 13 height 13
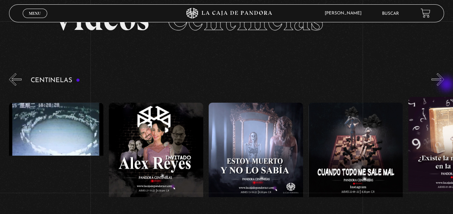
click at [444, 85] on button "»" at bounding box center [437, 79] width 13 height 13
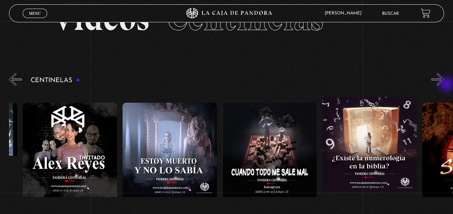
click at [444, 85] on button "»" at bounding box center [437, 79] width 13 height 13
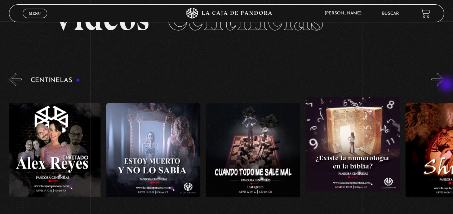
click at [444, 85] on button "»" at bounding box center [437, 79] width 13 height 13
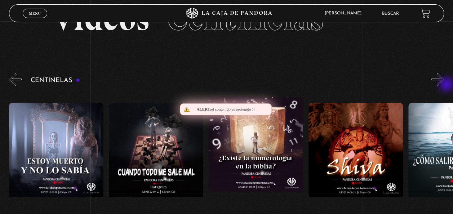
click at [444, 85] on button "»" at bounding box center [437, 79] width 13 height 13
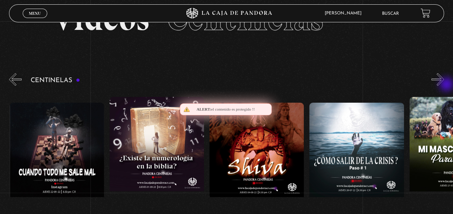
click at [444, 85] on button "»" at bounding box center [437, 79] width 13 height 13
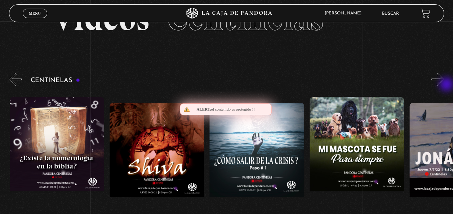
click at [444, 85] on button "»" at bounding box center [437, 79] width 13 height 13
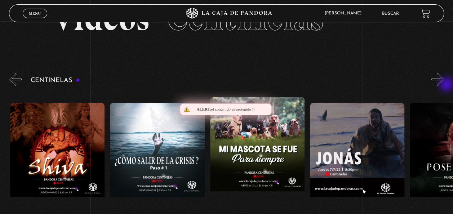
click at [444, 85] on button "»" at bounding box center [437, 79] width 13 height 13
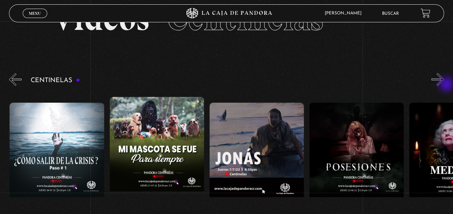
click at [444, 85] on button "»" at bounding box center [437, 79] width 13 height 13
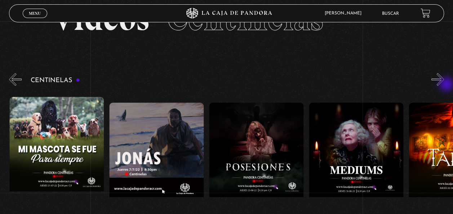
click at [444, 85] on button "»" at bounding box center [437, 79] width 13 height 13
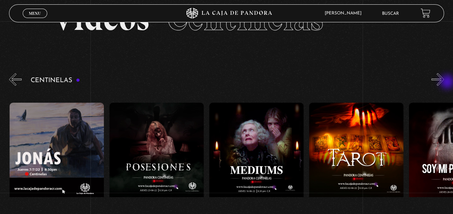
click at [444, 82] on button "»" at bounding box center [437, 79] width 13 height 13
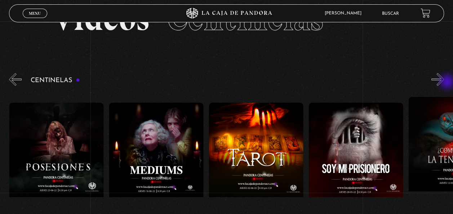
click at [444, 82] on button "»" at bounding box center [437, 79] width 13 height 13
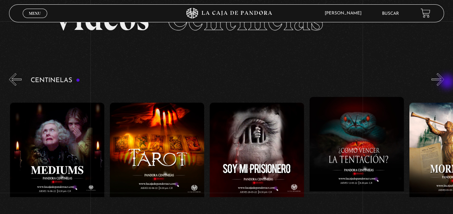
click at [444, 82] on button "»" at bounding box center [437, 79] width 13 height 13
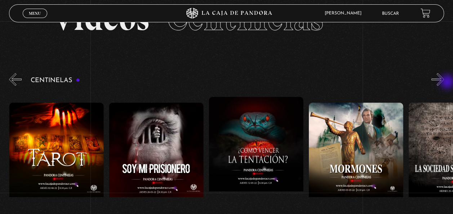
scroll to position [0, 6289]
click at [444, 82] on button "»" at bounding box center [437, 79] width 13 height 13
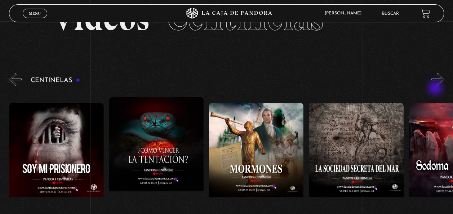
scroll to position [0, 6389]
click at [439, 84] on button "»" at bounding box center [437, 79] width 13 height 13
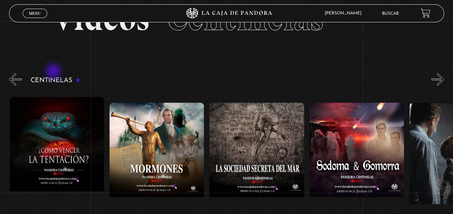
scroll to position [0, 6489]
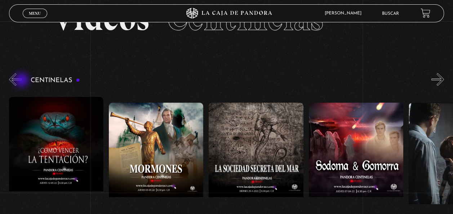
click at [22, 81] on div "Centinelas" at bounding box center [231, 165] width 444 height 187
click at [20, 81] on button "«" at bounding box center [15, 79] width 13 height 13
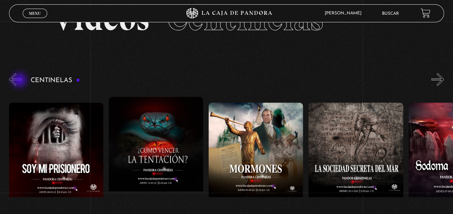
click at [20, 81] on button "«" at bounding box center [15, 79] width 13 height 13
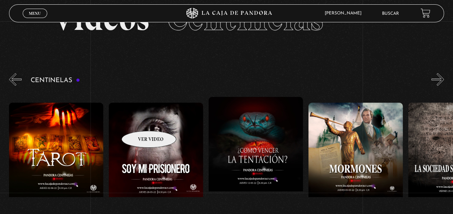
scroll to position [0, 6289]
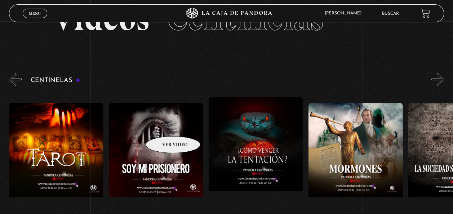
click at [164, 125] on figure at bounding box center [156, 168] width 94 height 130
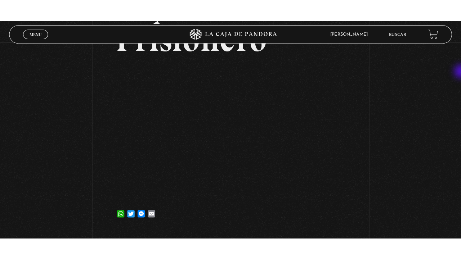
scroll to position [87, 0]
